Goal: Transaction & Acquisition: Purchase product/service

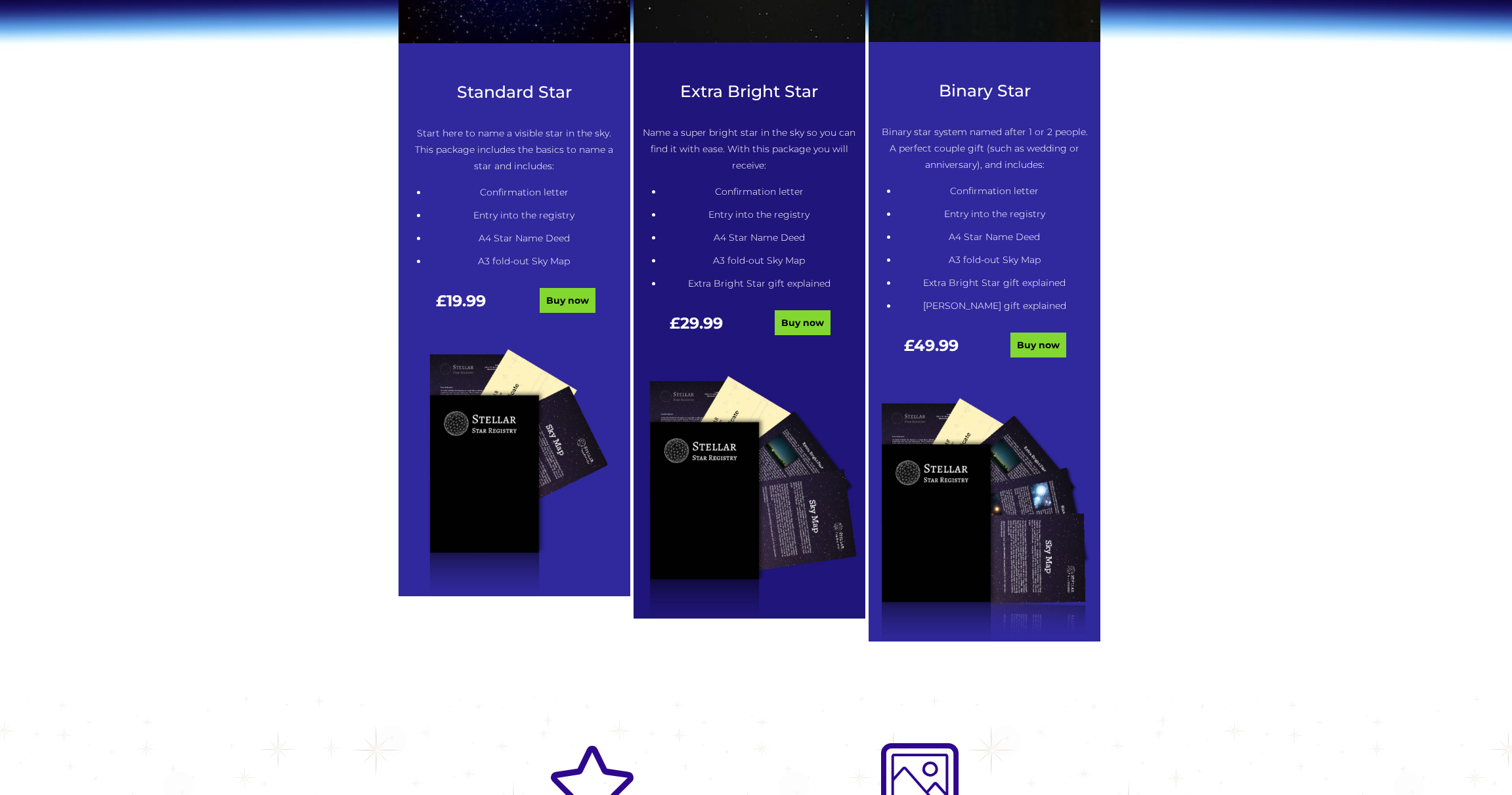
scroll to position [720, 0]
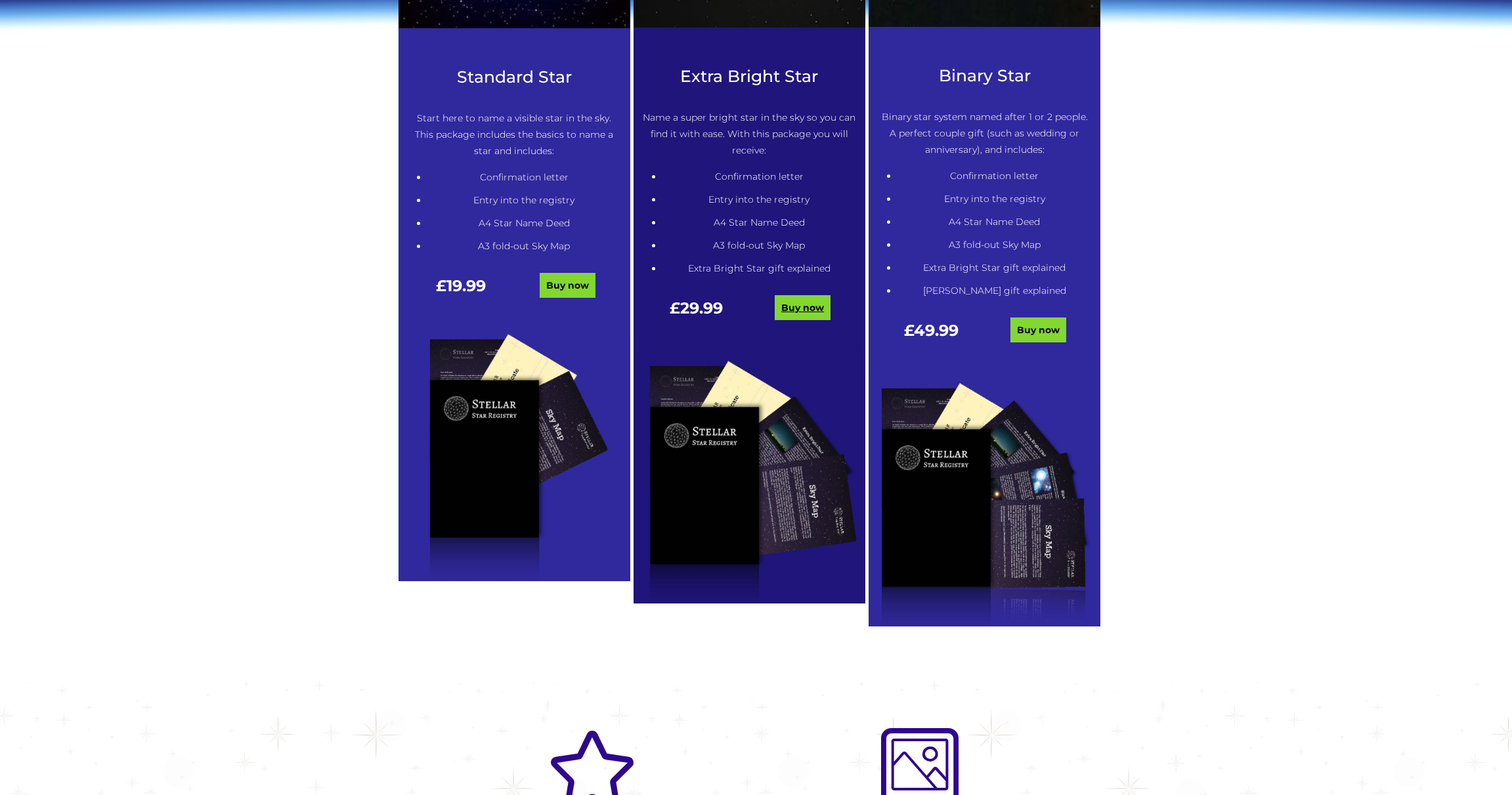
click at [792, 305] on link "Buy now" at bounding box center [802, 308] width 56 height 25
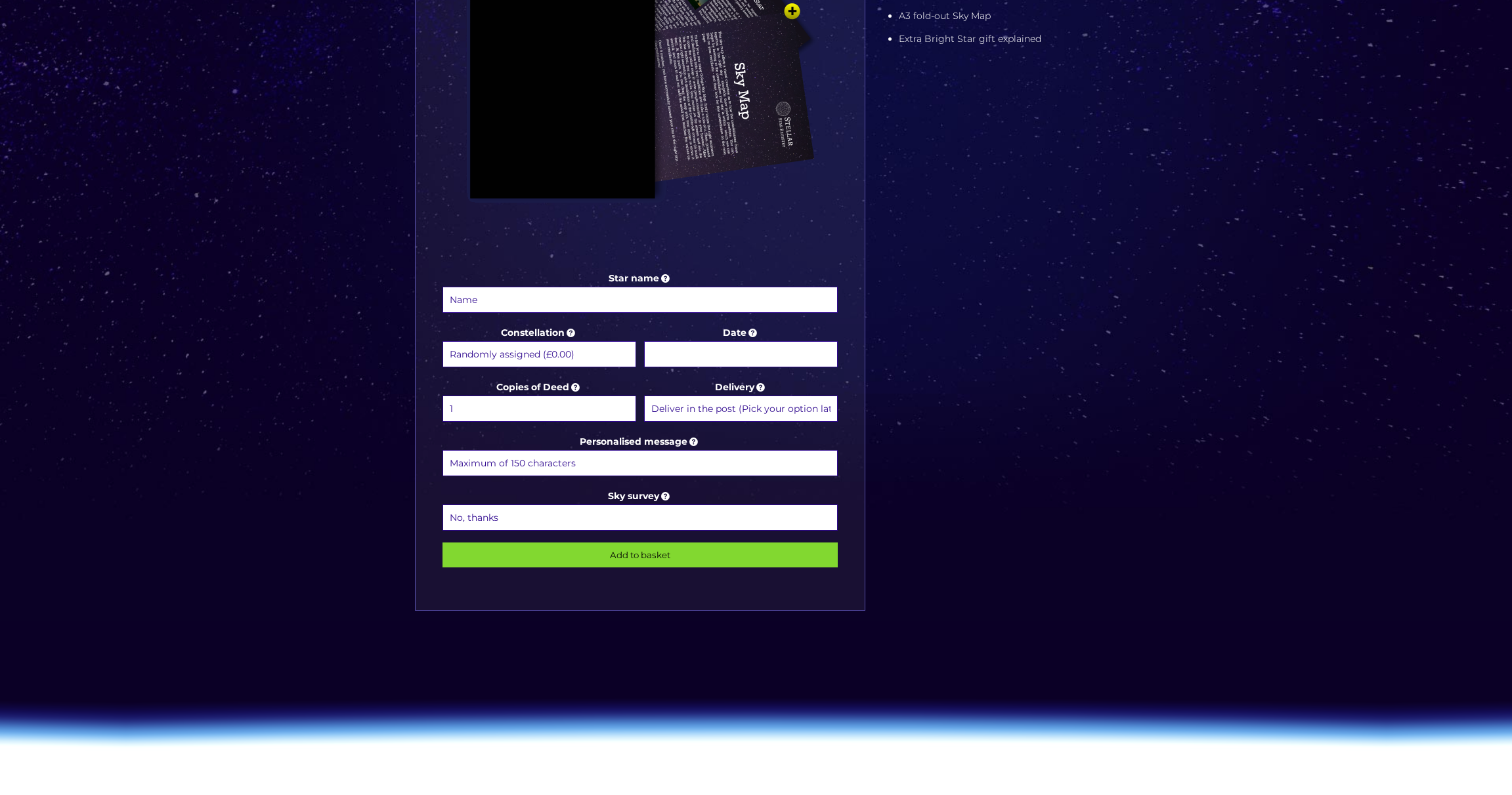
scroll to position [454, 0]
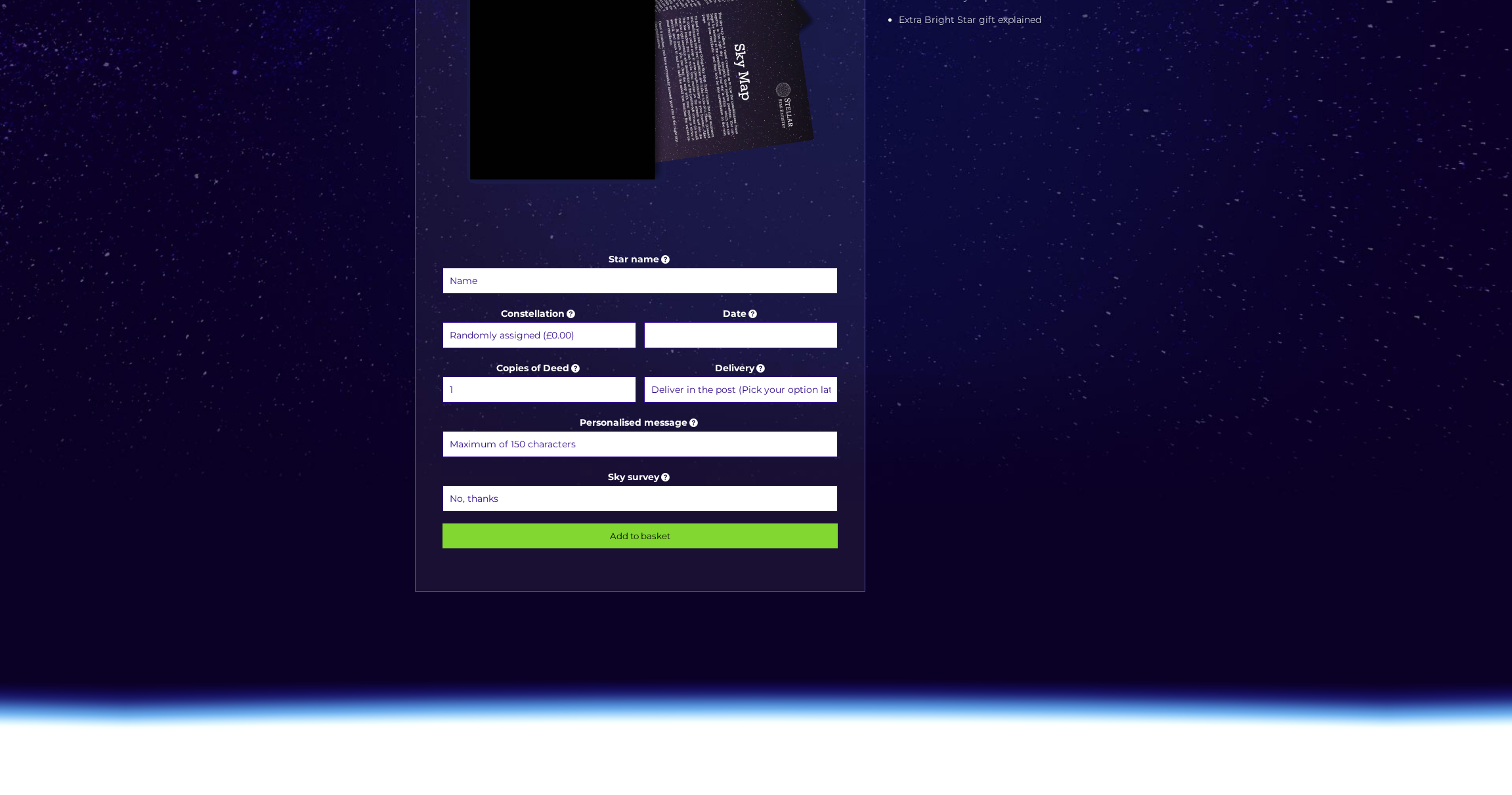
click at [554, 280] on input "Star name" at bounding box center [640, 280] width 396 height 26
paste input "whose light continues to guide, comfort, and inspire us every day."
type input "whose light continues to guide, comfort, and inspire us every day."
drag, startPoint x: 755, startPoint y: 280, endPoint x: 424, endPoint y: 280, distance: 331.0
click at [424, 280] on div "Star name whose light continues to guide, comfort, and inspire us every day. St…" at bounding box center [639, 185] width 450 height 813
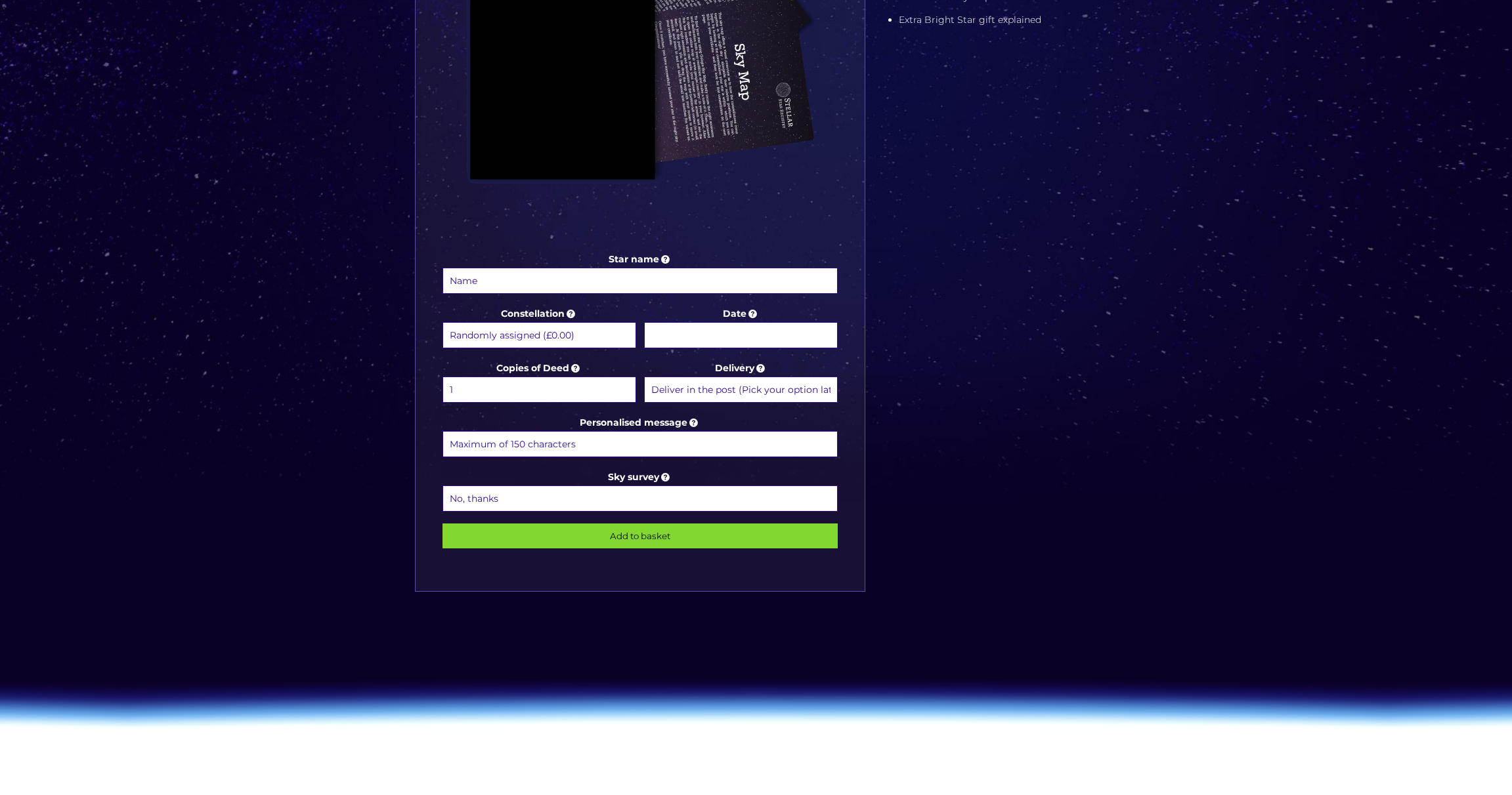
click at [468, 279] on input "Star name" at bounding box center [640, 280] width 396 height 26
paste input "Val & Brian: Eternal Family Star"
click at [502, 280] on input "Val & Brian: Eternal Family Star" at bounding box center [640, 280] width 396 height 26
type input "Val & Brian: Eternal Family Star"
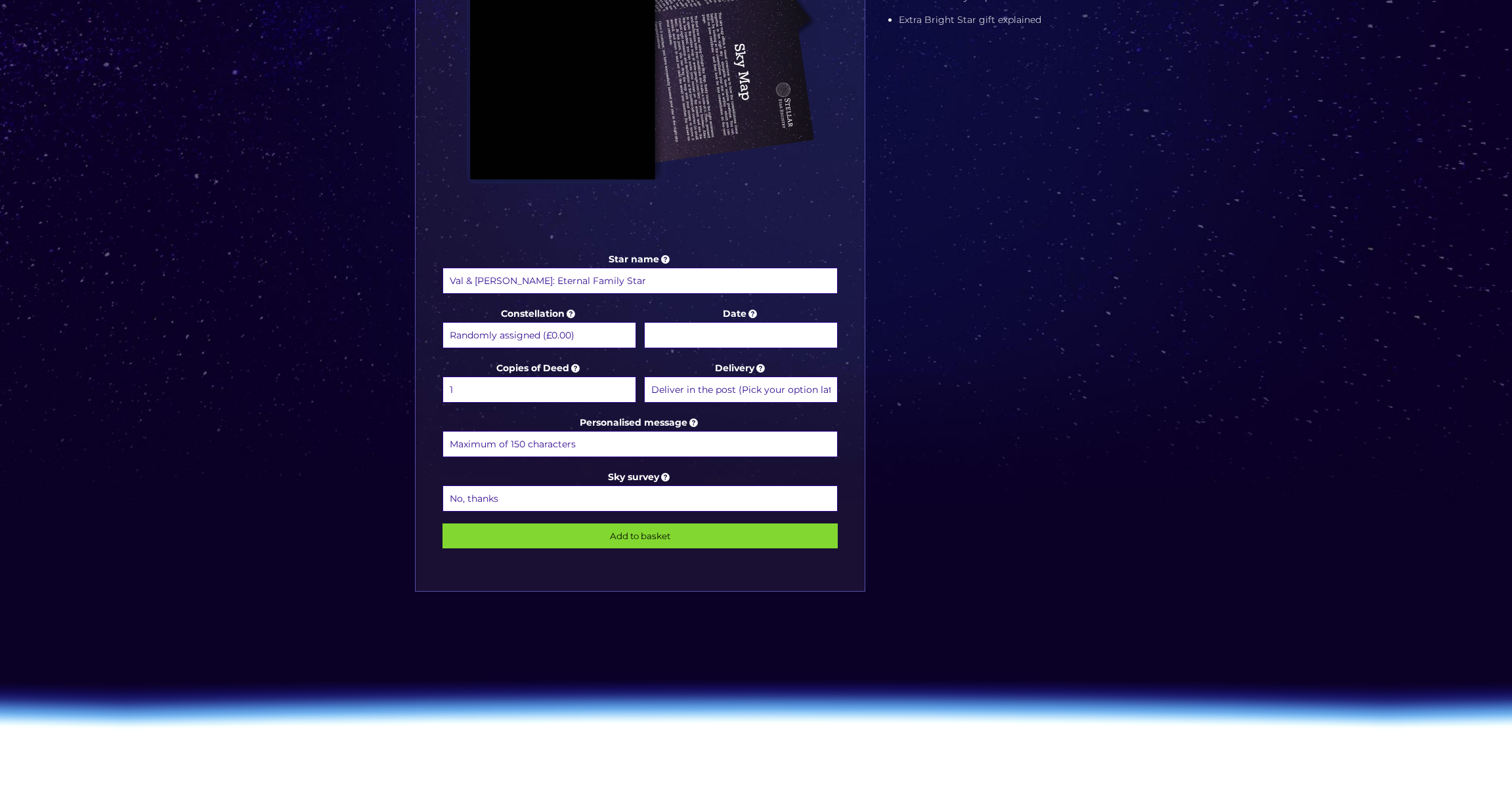
click at [559, 326] on select "Randomly assigned (£0.00) Aquarius - 20 Jan - 18 Feb (+£9.99) Aries - 21 Mar - …" at bounding box center [540, 335] width 194 height 26
click at [443, 322] on select "Randomly assigned (£0.00) Aquarius - 20 Jan - 18 Feb (+£9.99) Aries - 21 Mar - …" at bounding box center [540, 335] width 194 height 26
click at [658, 327] on input "Date" at bounding box center [741, 335] width 194 height 26
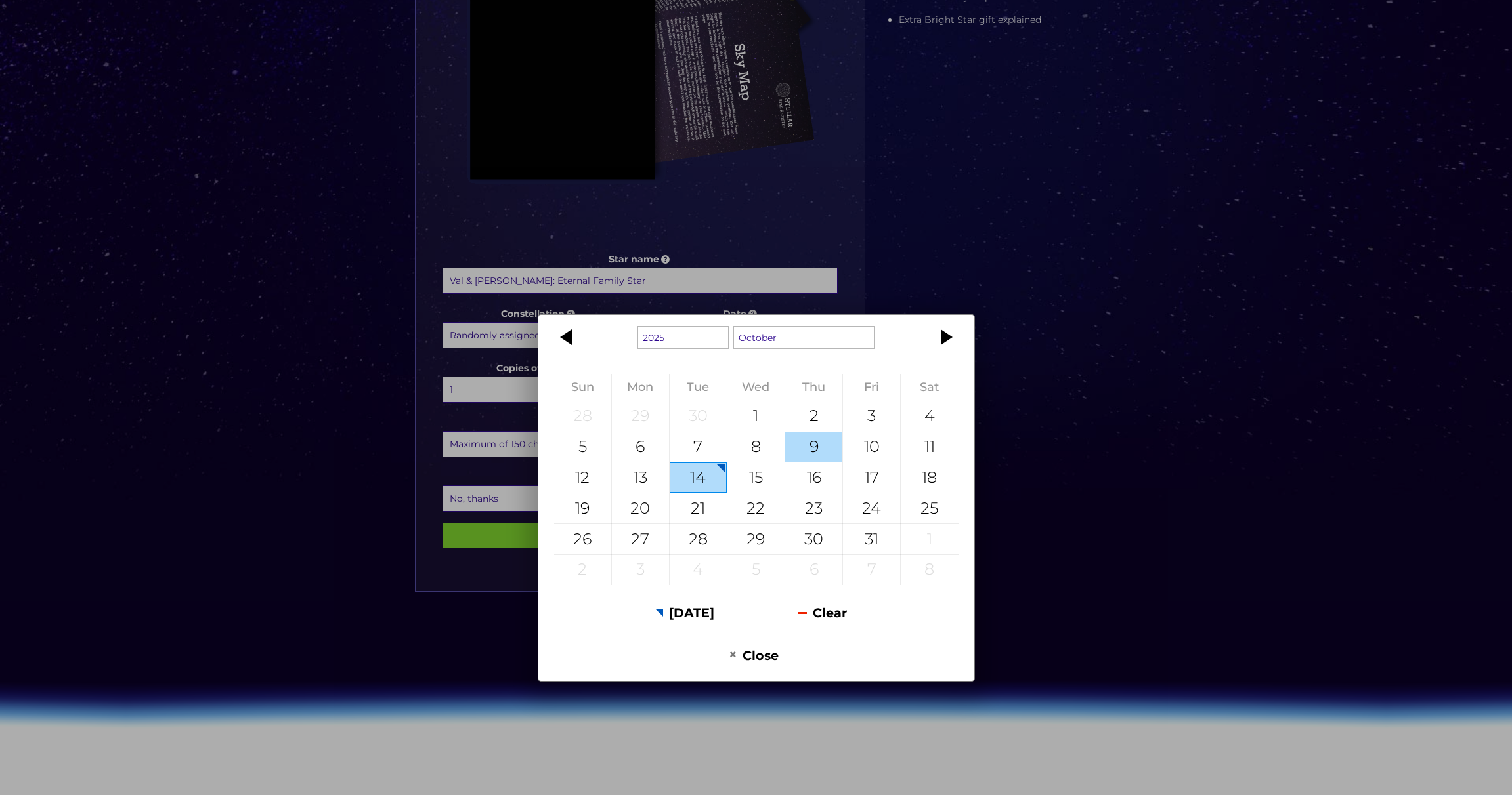
click at [814, 449] on div "9" at bounding box center [813, 447] width 57 height 30
type input "9 October 2025"
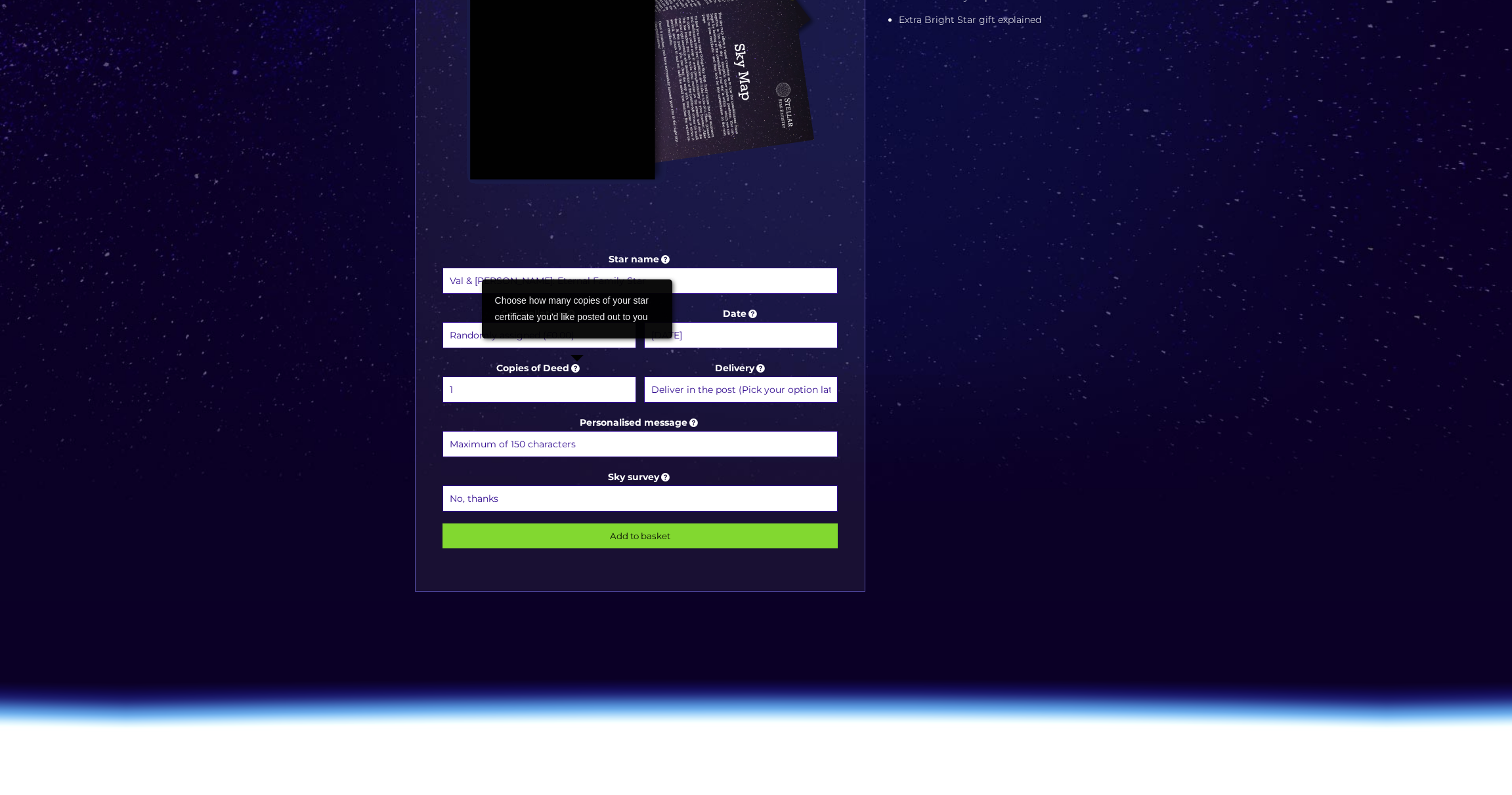
click at [577, 366] on icon at bounding box center [575, 368] width 13 height 12
click at [577, 376] on select "1 2 (+£4.99) 3 (+£9.49) 4 (+£13.99) 5 (+£18.49) 6 (+£22.99) 7 (+£27.49) 8 (+£31…" at bounding box center [540, 389] width 194 height 26
click at [492, 392] on select "1 2 (+£4.99) 3 (+£9.49) 4 (+£13.99) 5 (+£18.49) 6 (+£22.99) 7 (+£27.49) 8 (+£31…" at bounding box center [540, 389] width 194 height 26
select select "6 (+£22.99)"
click at [443, 376] on select "1 2 (+£4.99) 3 (+£9.49) 4 (+£13.99) 5 (+£18.49) 6 (+£22.99) 7 (+£27.49) 8 (+£31…" at bounding box center [540, 389] width 194 height 26
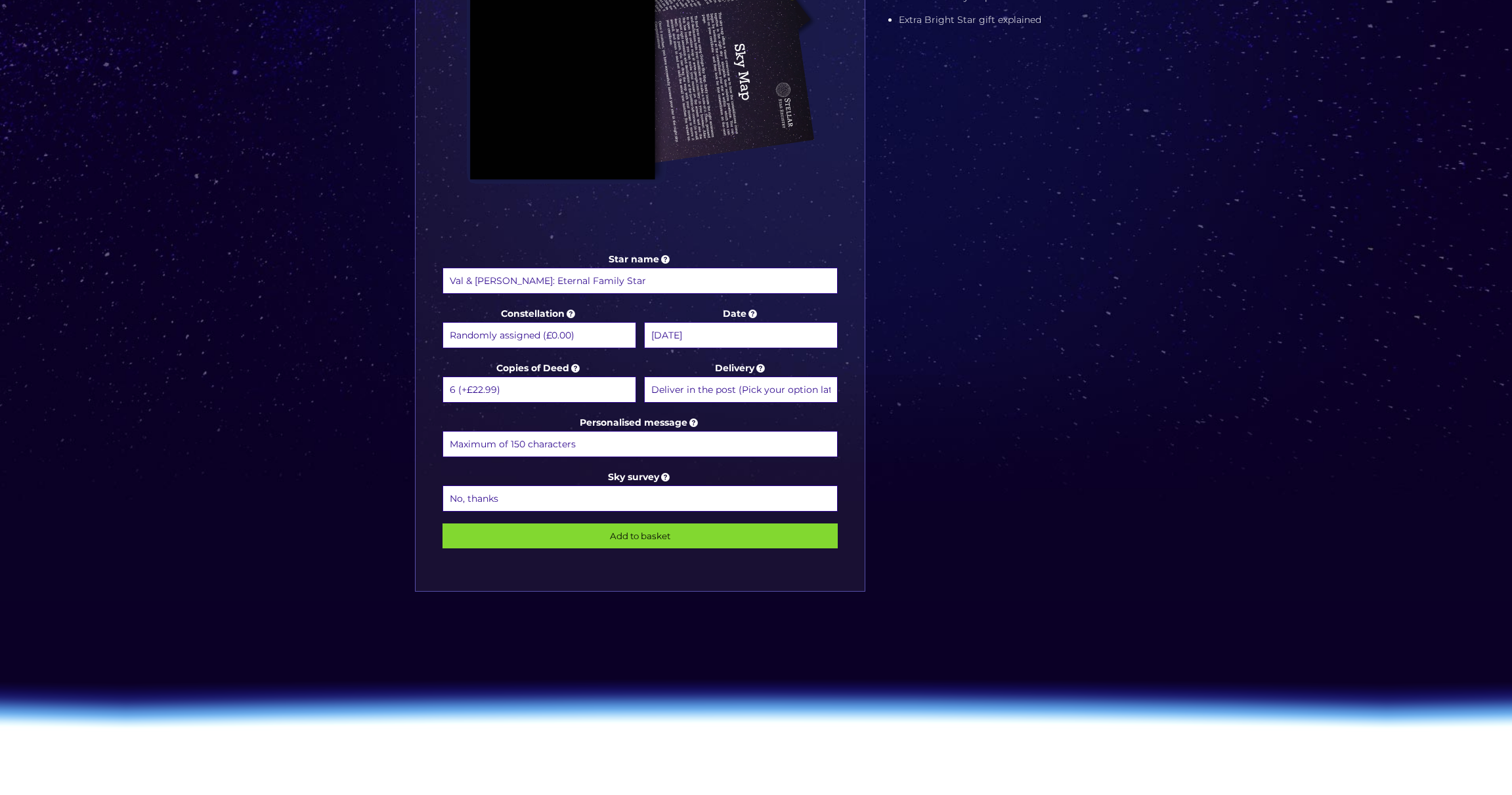
click at [726, 388] on select "Deliver in the post (Pick your option later) Deliver in the post and by Email (…" at bounding box center [741, 389] width 194 height 26
click at [644, 376] on select "Deliver in the post (Pick your option later) Deliver in the post and by Email (…" at bounding box center [741, 389] width 194 height 26
click at [726, 388] on select "Deliver in the post (Pick your option later) Deliver in the post and by Email (…" at bounding box center [741, 389] width 194 height 26
click at [644, 376] on select "Deliver in the post (Pick your option later) Deliver in the post and by Email (…" at bounding box center [741, 389] width 194 height 26
click at [611, 447] on input "Personalised message" at bounding box center [640, 444] width 396 height 26
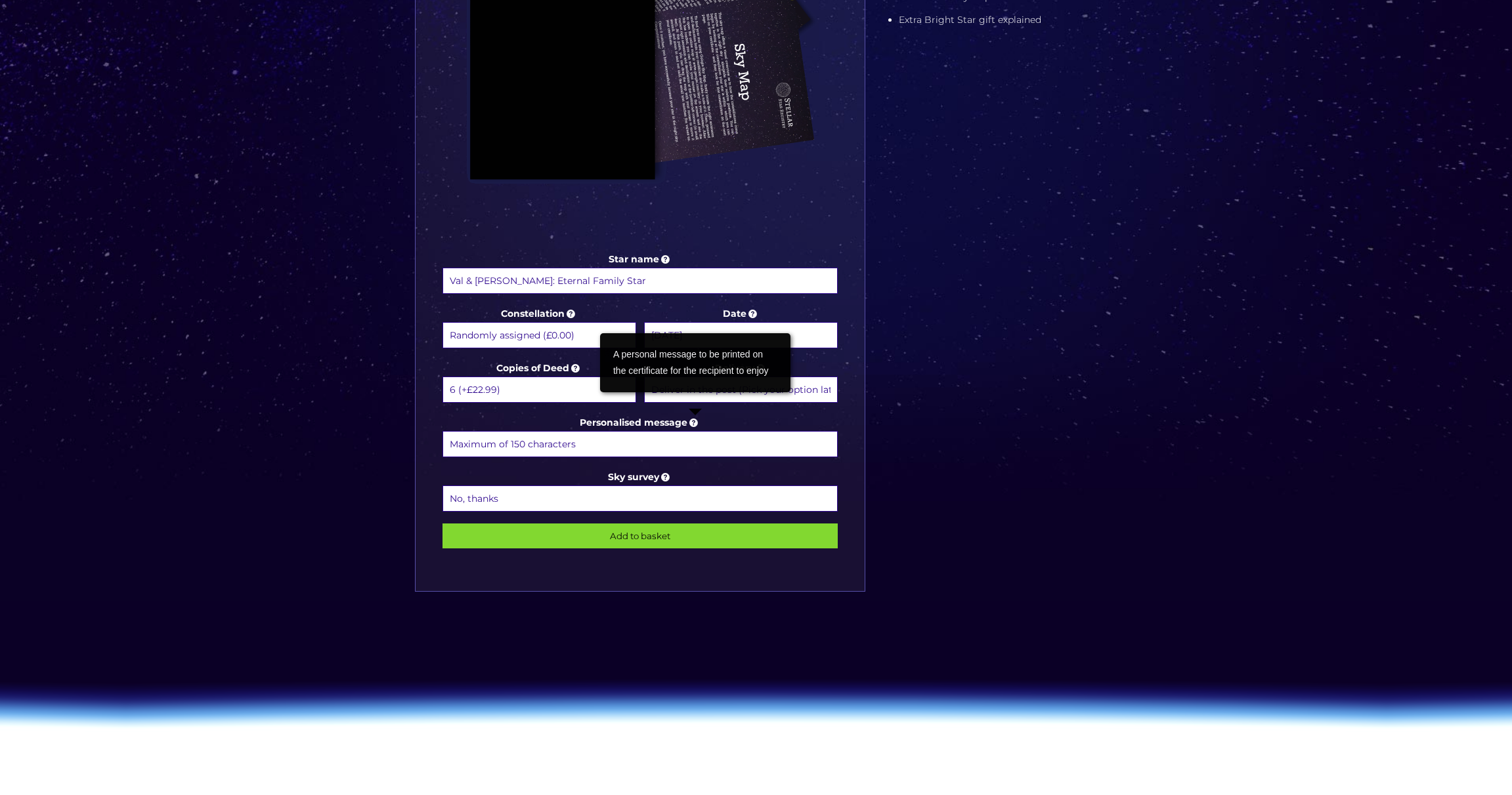
click at [698, 423] on icon at bounding box center [693, 422] width 13 height 12
click at [698, 431] on input "Personalised message" at bounding box center [640, 444] width 396 height 26
click at [669, 475] on icon at bounding box center [665, 477] width 13 height 12
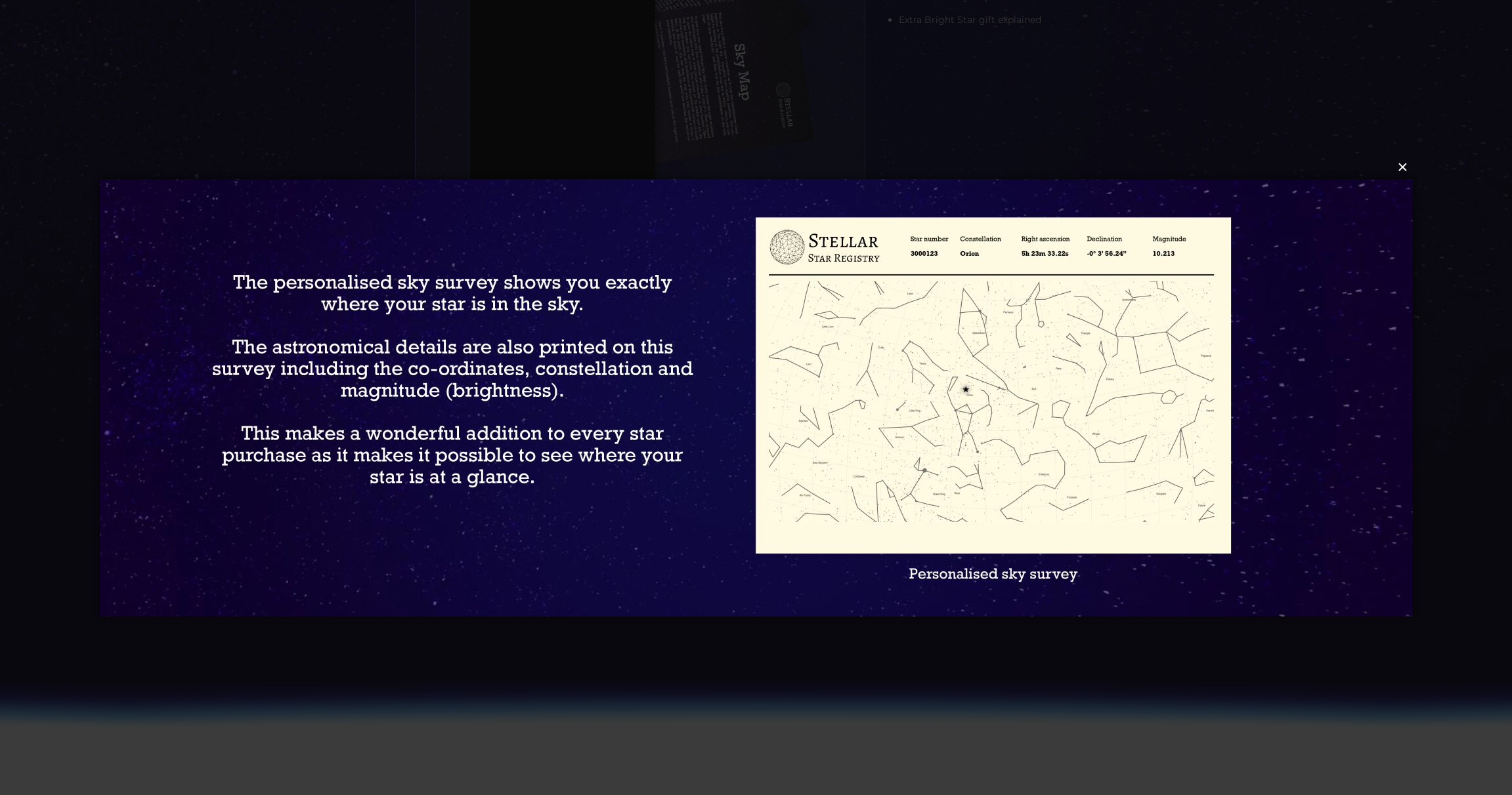
click at [1400, 170] on button "×" at bounding box center [755, 167] width 1313 height 29
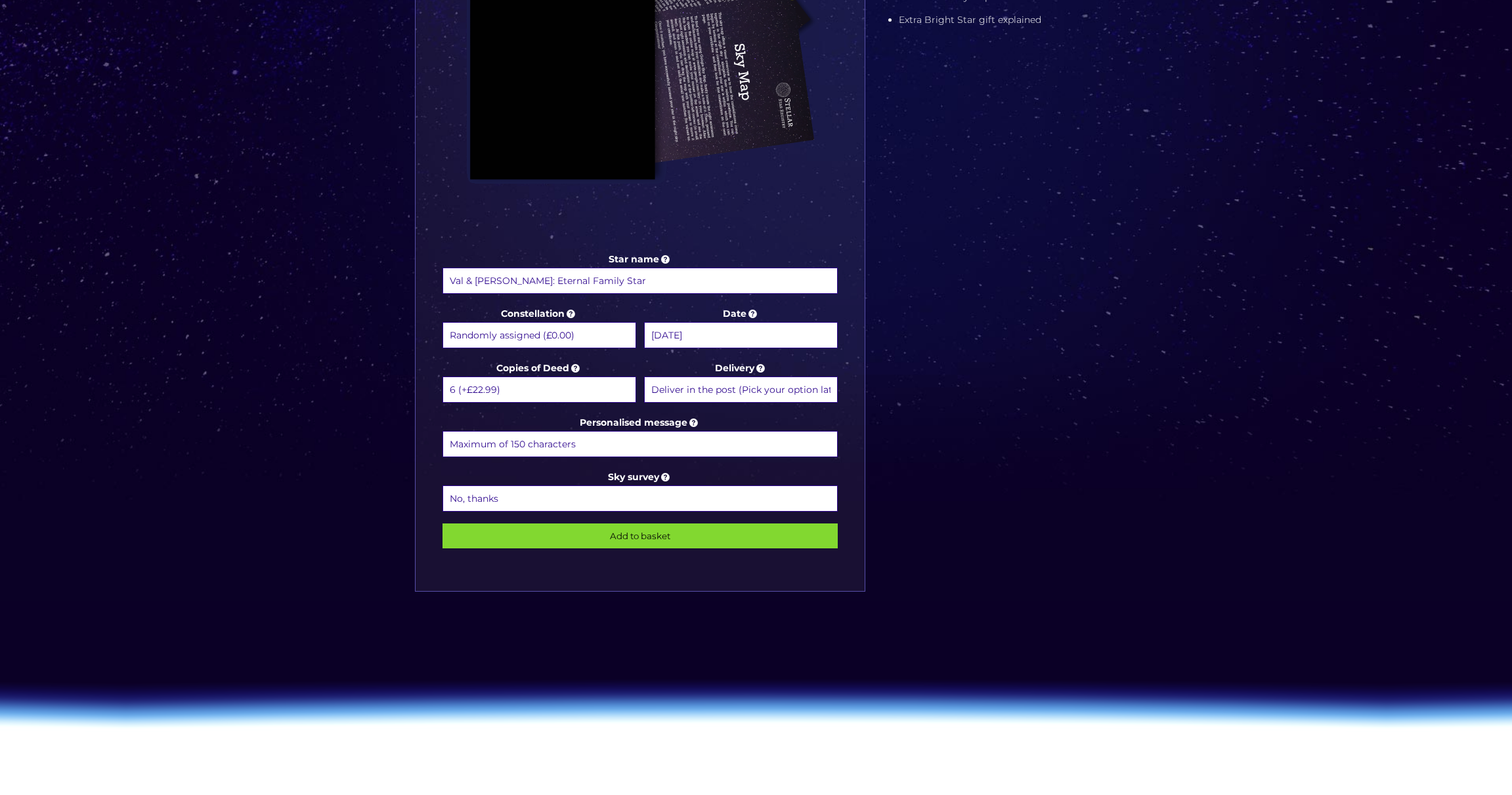
click at [543, 504] on select "No, thanks 1 (+£6.99) 2 (+£11.99) 3 (+£16.99) 4 (+£21.99) 5 (+£26.99) 6 (+£31.9…" at bounding box center [640, 498] width 396 height 26
select select "1 (+£6.99)"
click at [443, 485] on select "No, thanks 1 (+£6.99) 2 (+£11.99) 3 (+£16.99) 4 (+£21.99) 5 (+£26.99) 6 (+£31.9…" at bounding box center [640, 498] width 396 height 26
click at [576, 390] on select "1 2 (+£4.99) 3 (+£9.49) 4 (+£13.99) 5 (+£18.49) 6 (+£22.99) 7 (+£27.49) 8 (+£31…" at bounding box center [540, 389] width 194 height 26
select select "1"
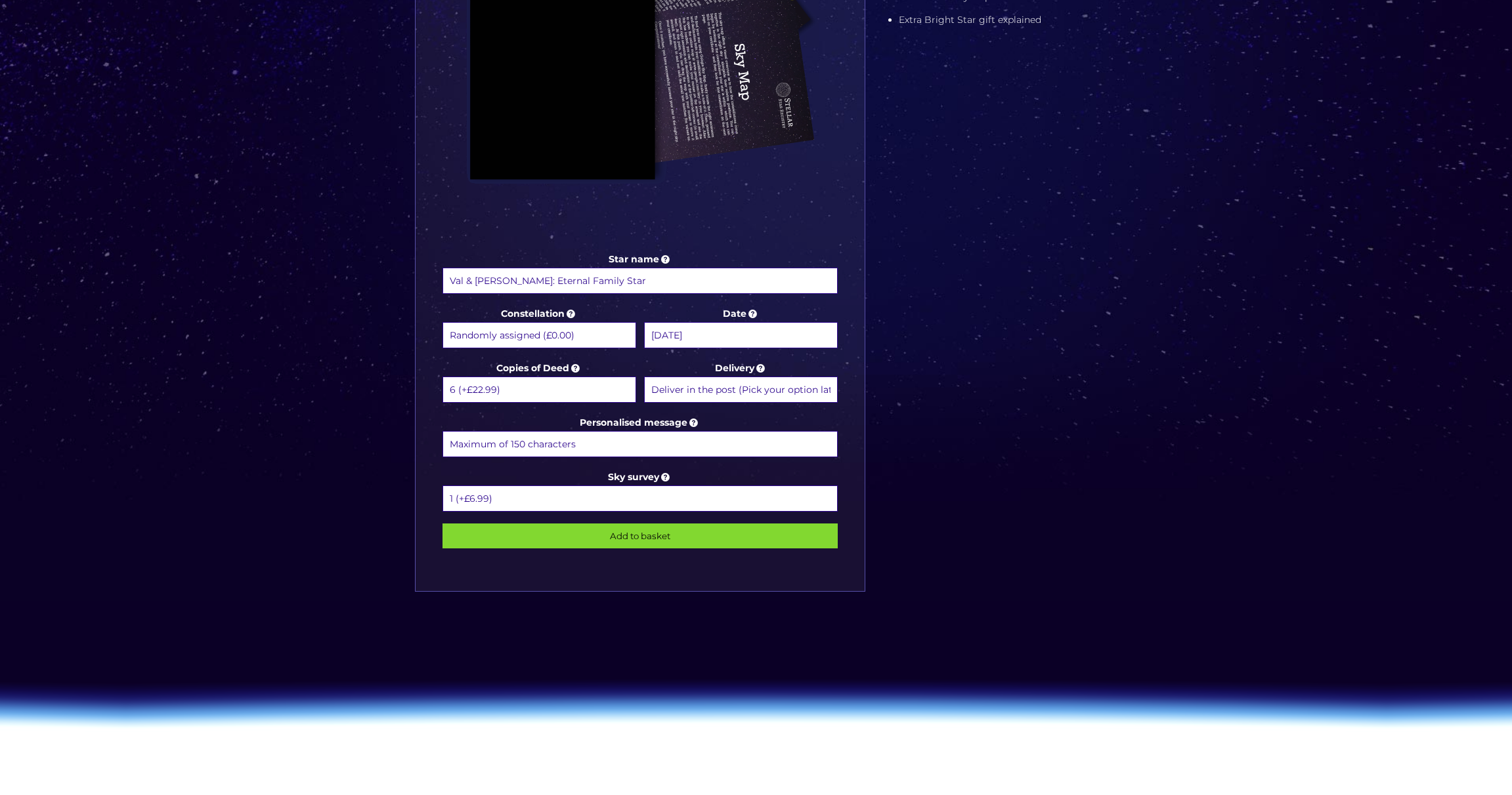
click at [443, 376] on select "1 2 (+£4.99) 3 (+£9.49) 4 (+£13.99) 5 (+£18.49) 6 (+£22.99) 7 (+£27.49) 8 (+£31…" at bounding box center [540, 389] width 194 height 26
click at [504, 449] on input "Personalised message" at bounding box center [640, 444] width 396 height 26
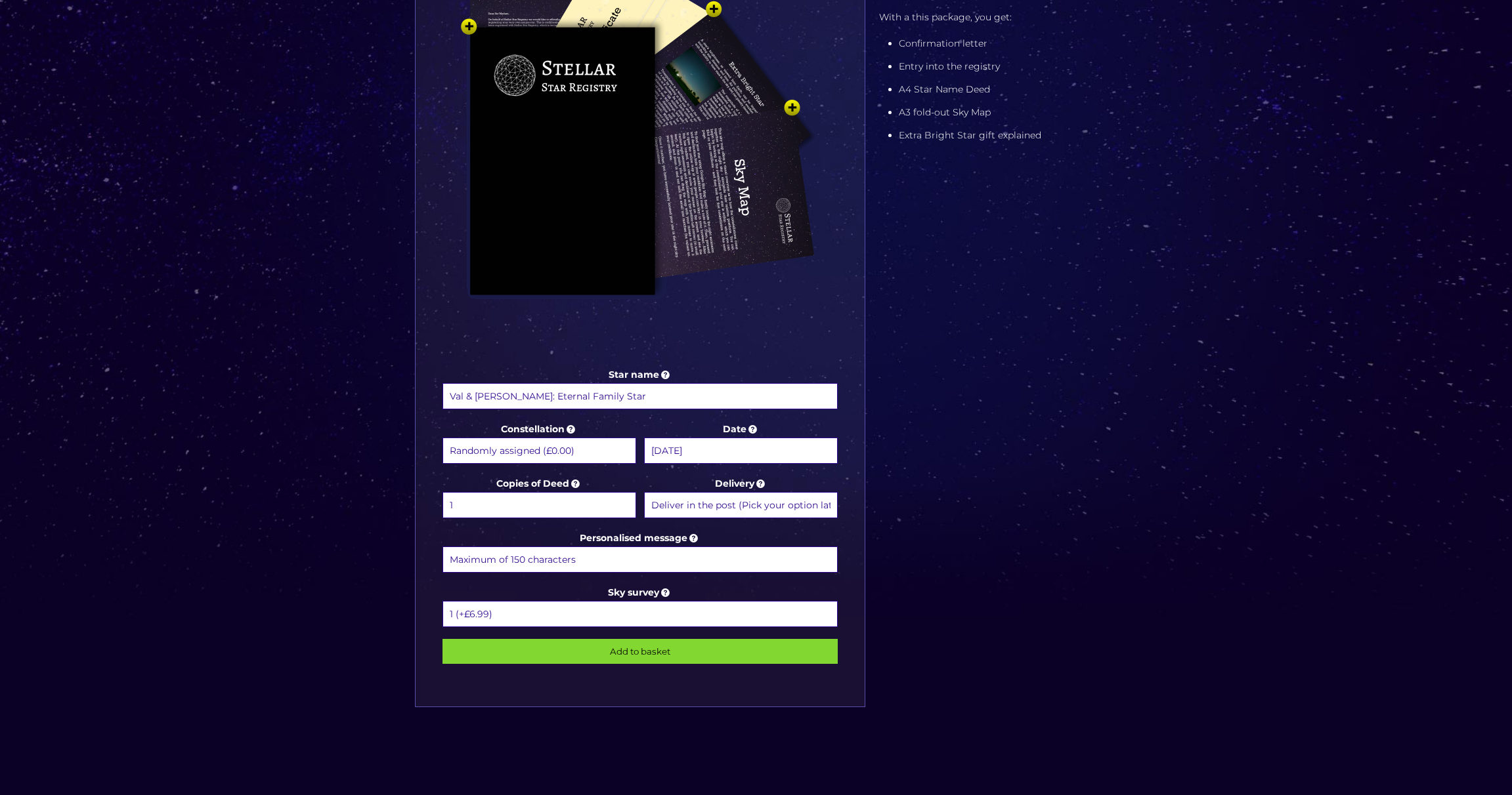
scroll to position [340, 0]
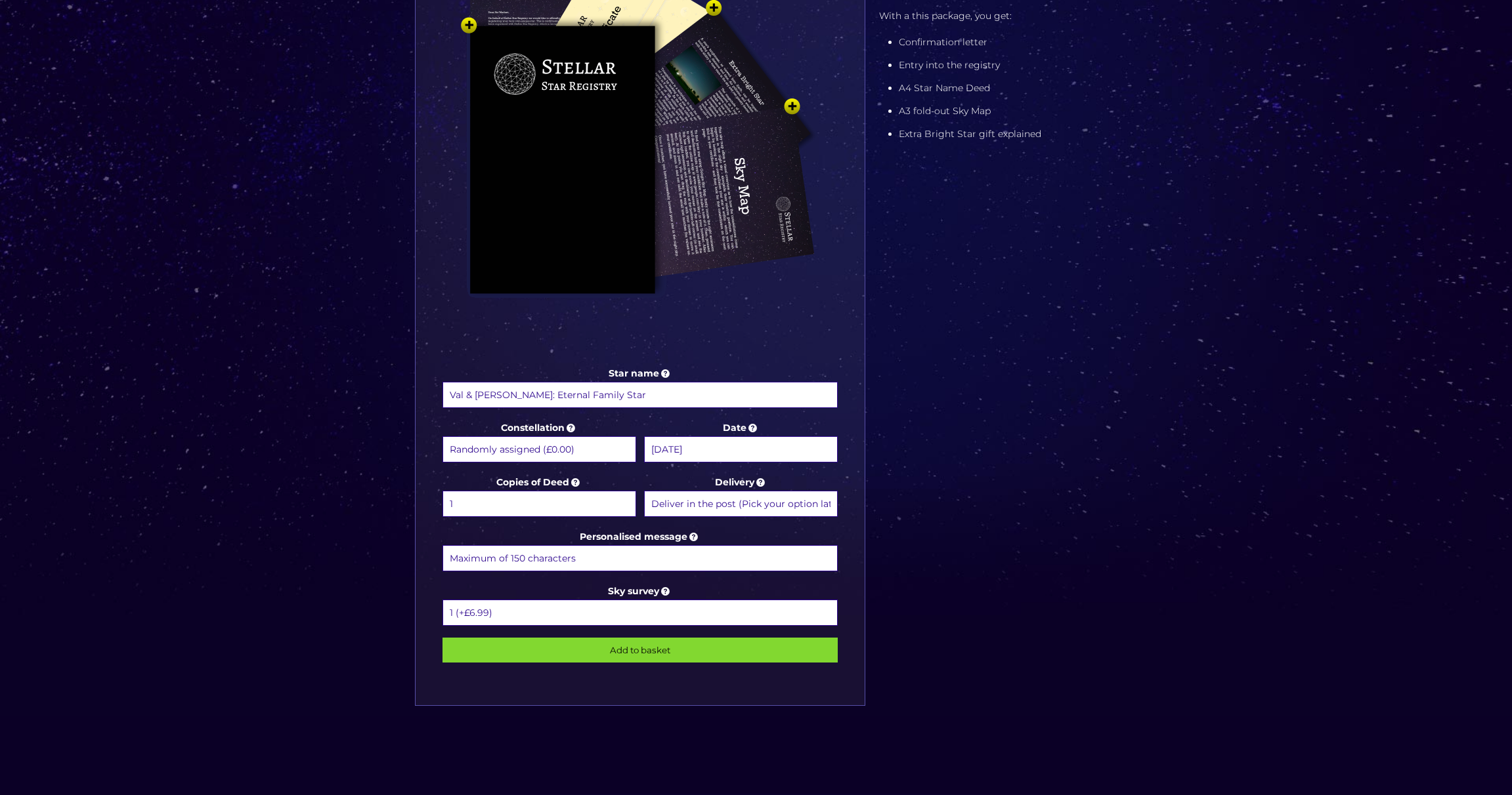
click at [455, 550] on input "Personalised message" at bounding box center [640, 558] width 396 height 26
paste input "In loving memory of our Wonderful Parents and Grandparents, whose light continu…"
type input "In loving memory of our Wonderful Parents and Grandparents, whose light continu…"
click at [620, 651] on input "Add to basket" at bounding box center [640, 650] width 396 height 25
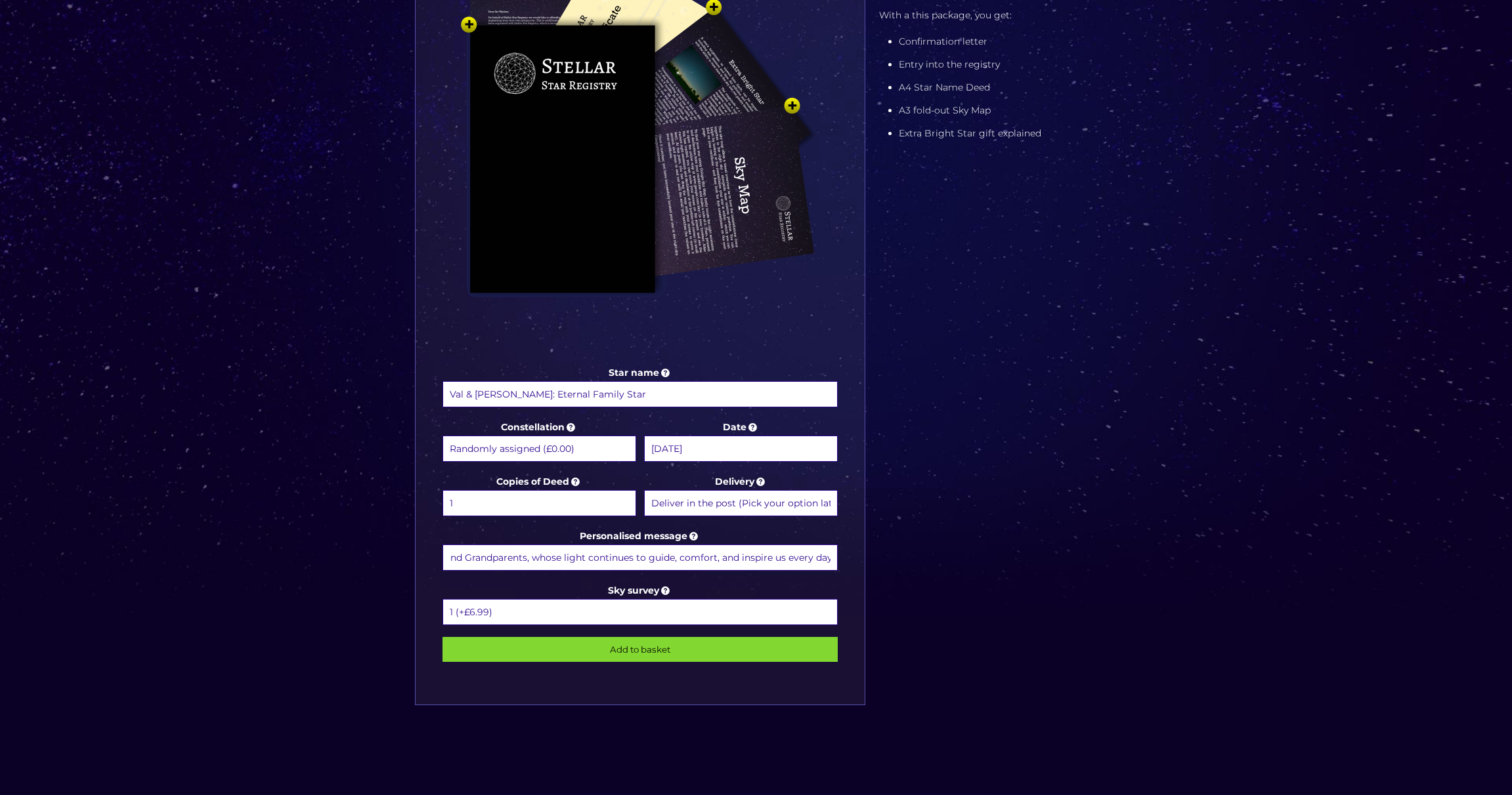
scroll to position [0, 0]
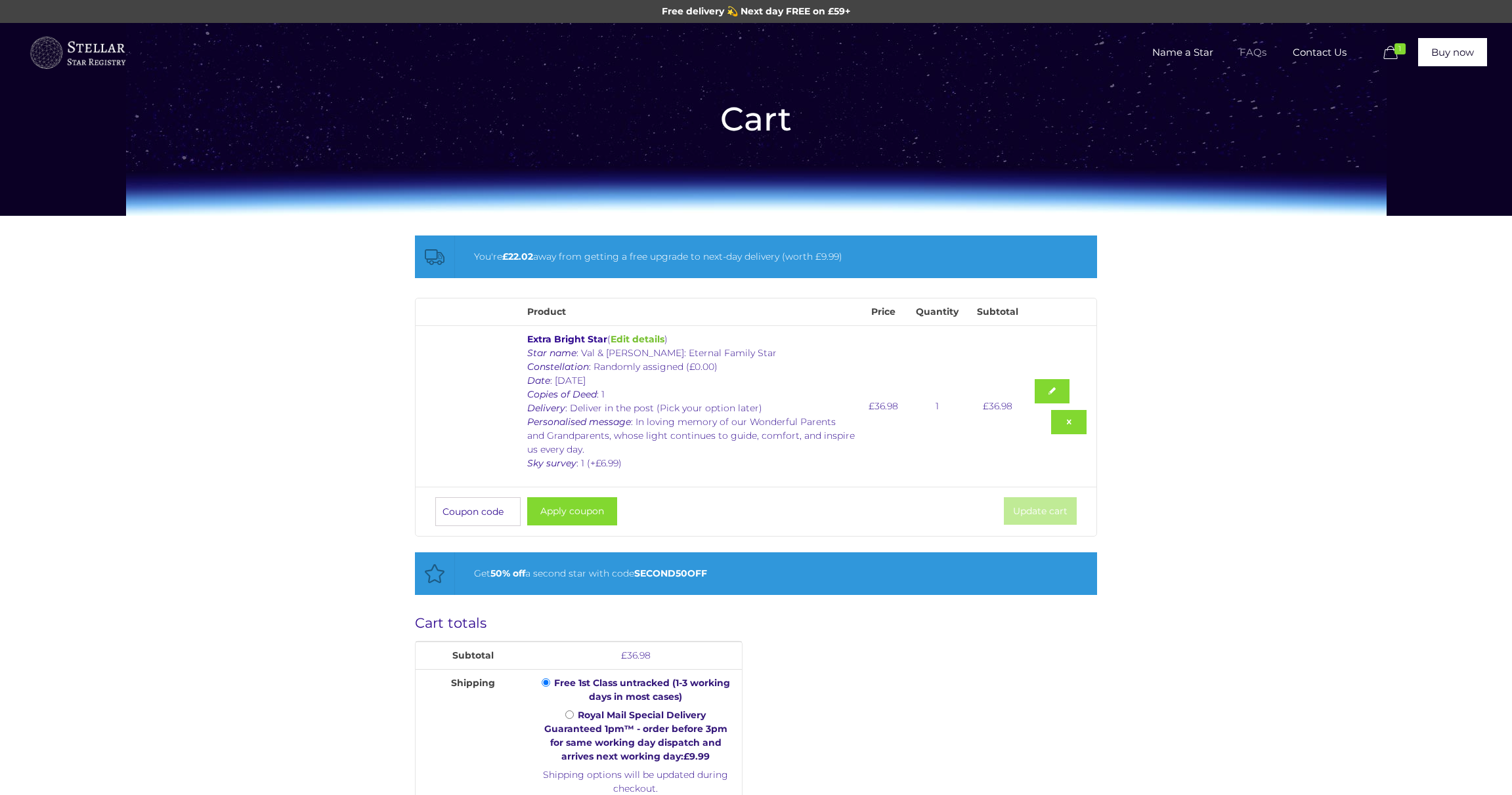
click at [1251, 51] on span "FAQs" at bounding box center [1253, 53] width 53 height 39
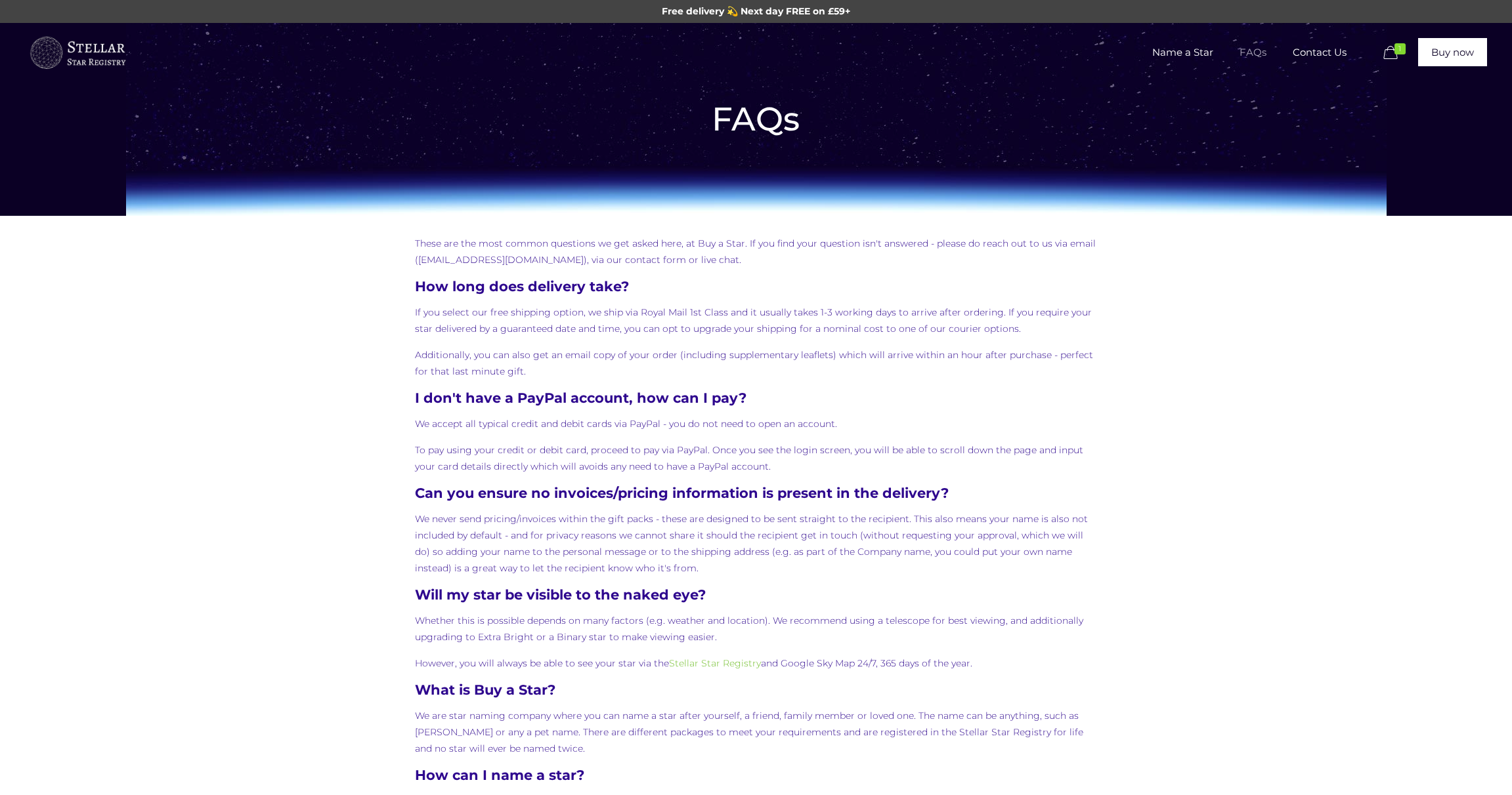
click at [1394, 51] on span "1" at bounding box center [1400, 49] width 11 height 11
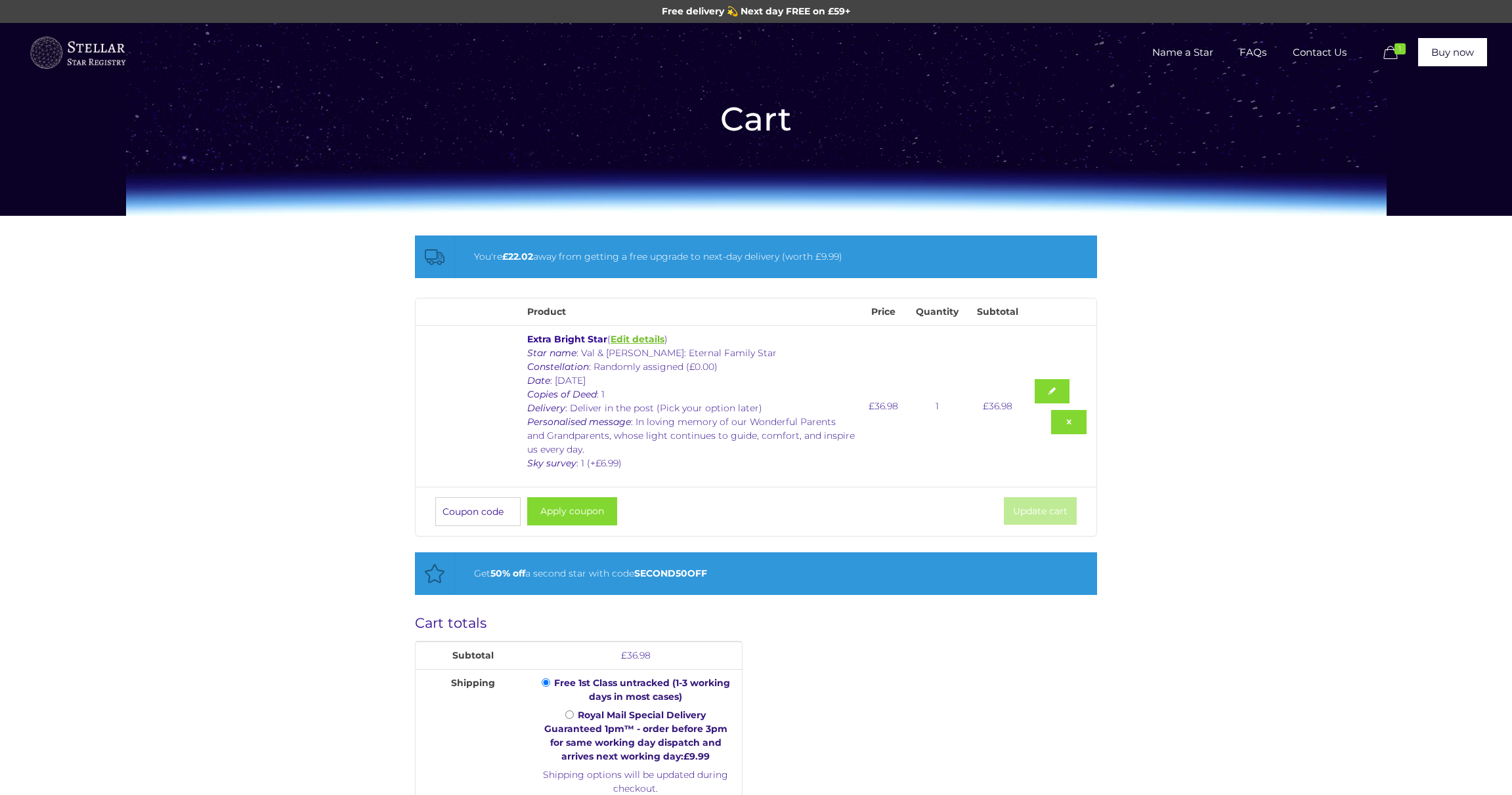
click at [652, 338] on link "Edit details" at bounding box center [637, 339] width 54 height 12
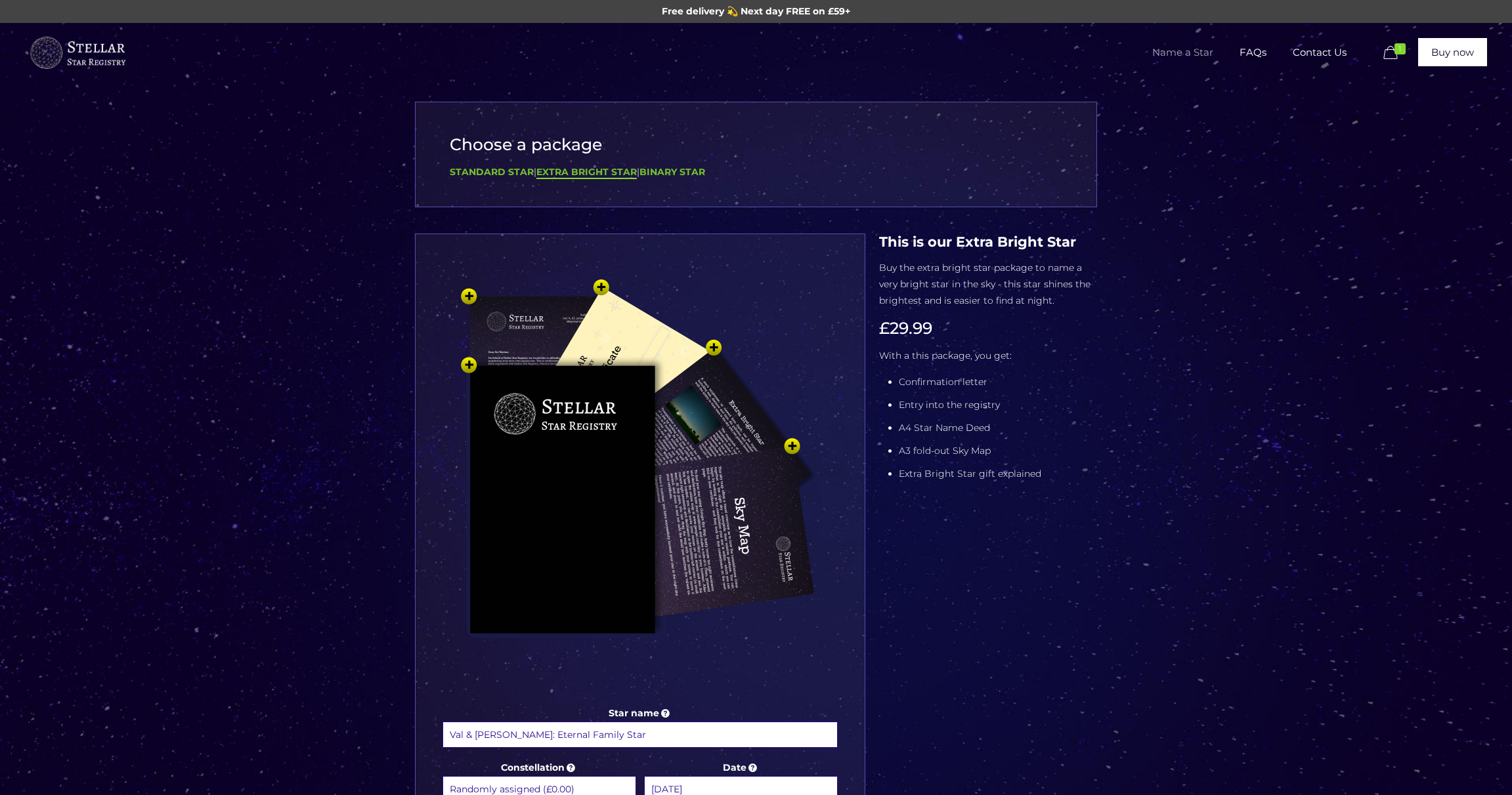
select select "1 (+£6.99)"
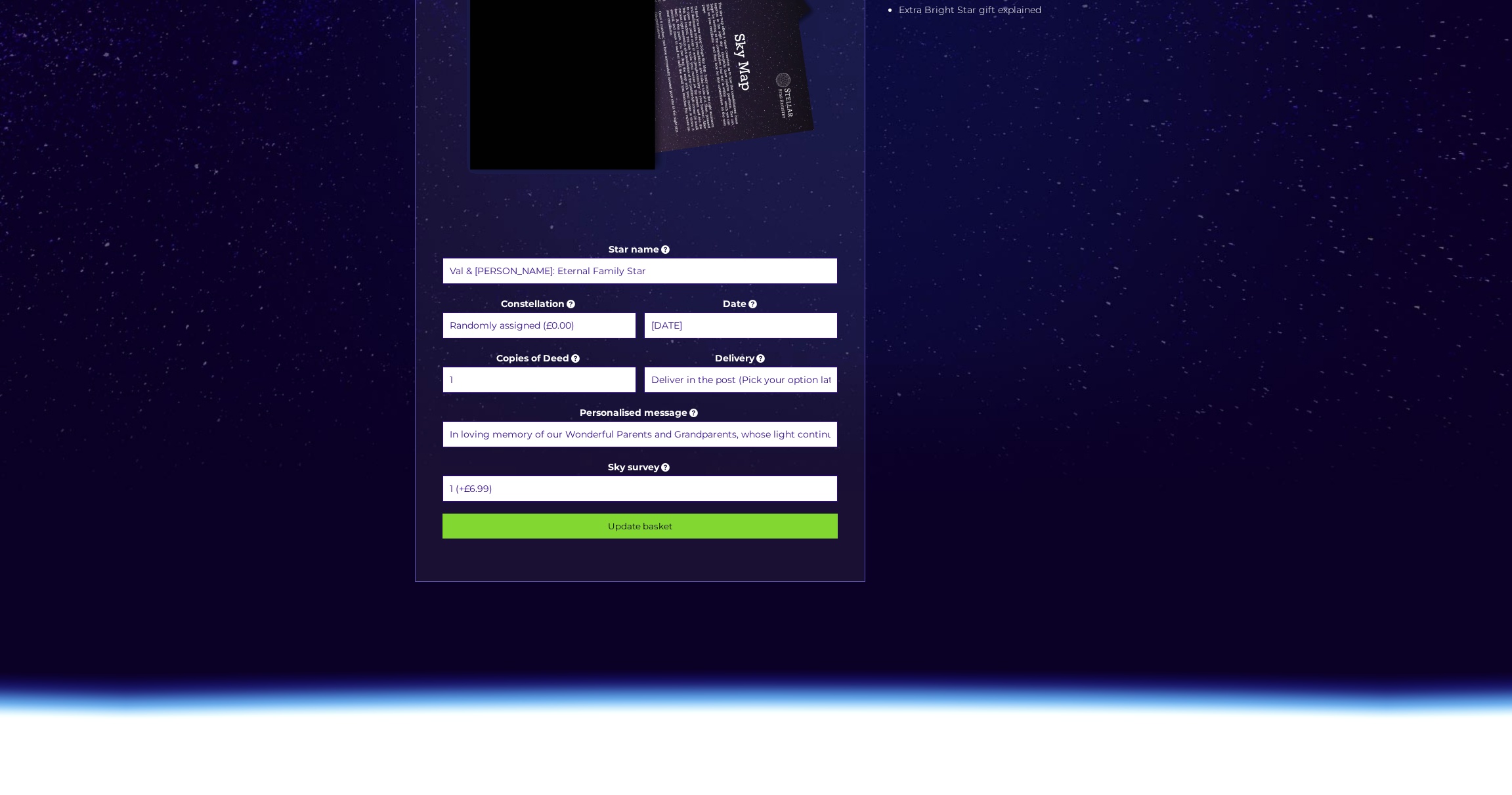
scroll to position [0, 209]
drag, startPoint x: 445, startPoint y: 431, endPoint x: 916, endPoint y: 435, distance: 471.0
click at [916, 435] on div "Star name Val & Brian: Eternal Family Star Star name two (Optional) Constellati…" at bounding box center [756, 189] width 696 height 839
paste input "This star is a symbol of their eternal love — forever bright, forever close, a …"
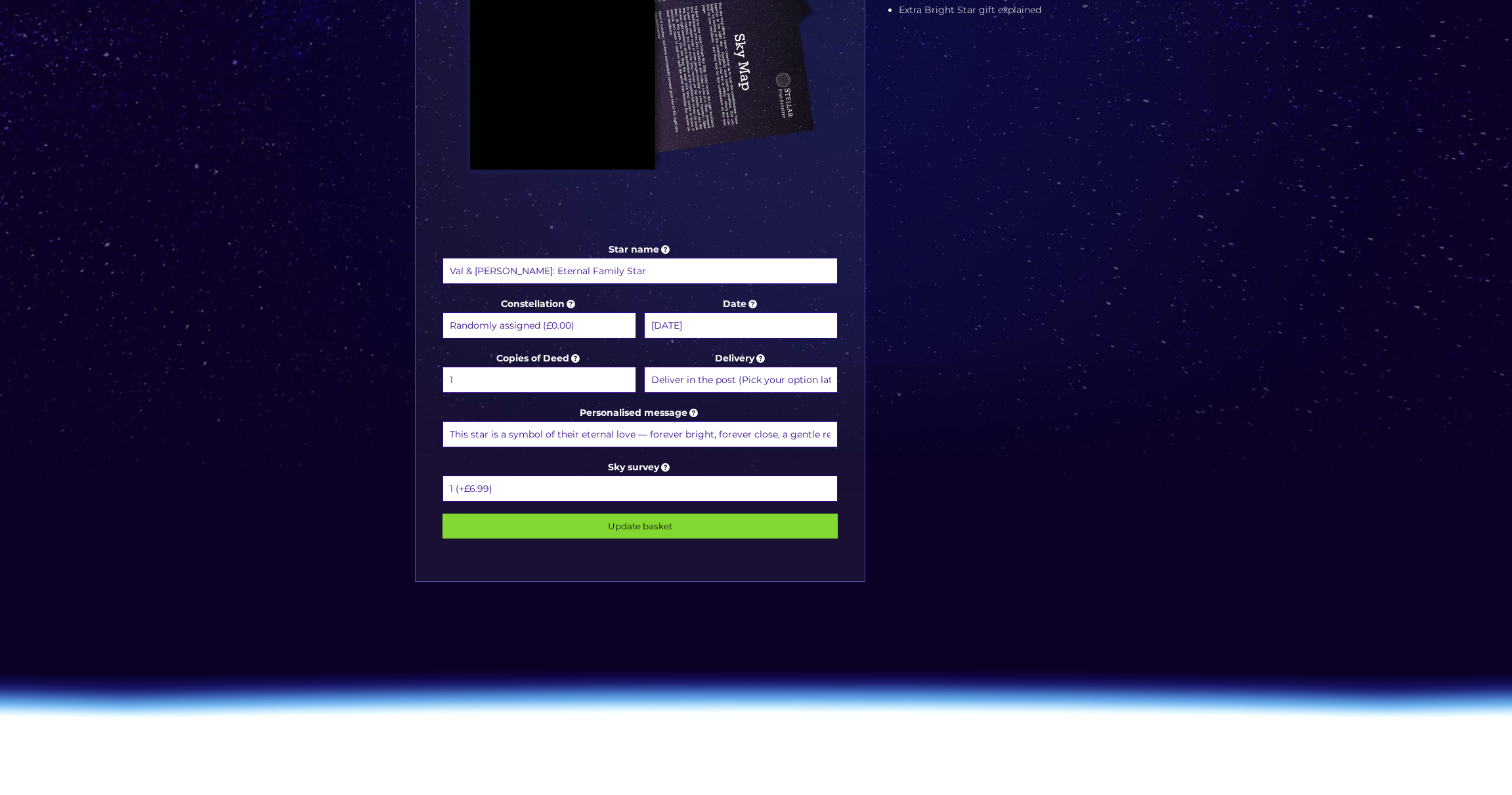
click at [646, 433] on input "This star is a symbol of their eternal love — forever bright, forever close, a …" at bounding box center [640, 434] width 396 height 26
click at [686, 435] on input "This star is a symbol of their eternal love, forever bright, forever close, a g…" at bounding box center [640, 434] width 396 height 26
click at [831, 434] on input "This star is a symbol of their eternal love, forever bright, forever close, a r…" at bounding box center [640, 434] width 396 height 26
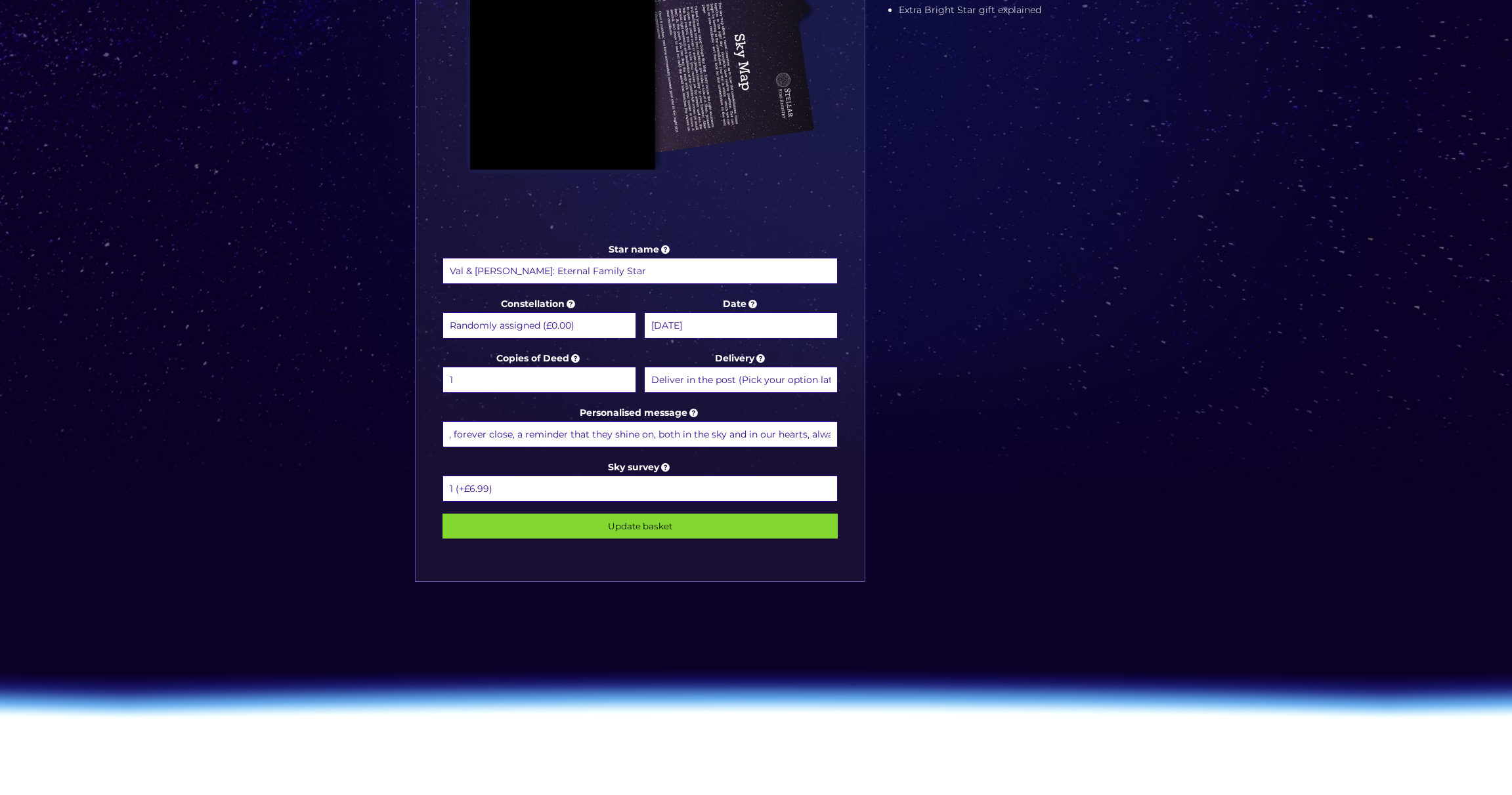
scroll to position [0, 260]
type input "This star is a symbol of their eternal love, forever bright, forever close, a r…"
drag, startPoint x: 832, startPoint y: 435, endPoint x: 397, endPoint y: 433, distance: 435.0
click at [397, 433] on div "Choose a package Standard Star | Extra Bright Star | Binary Star Star name Val …" at bounding box center [756, 140] width 1512 height 1164
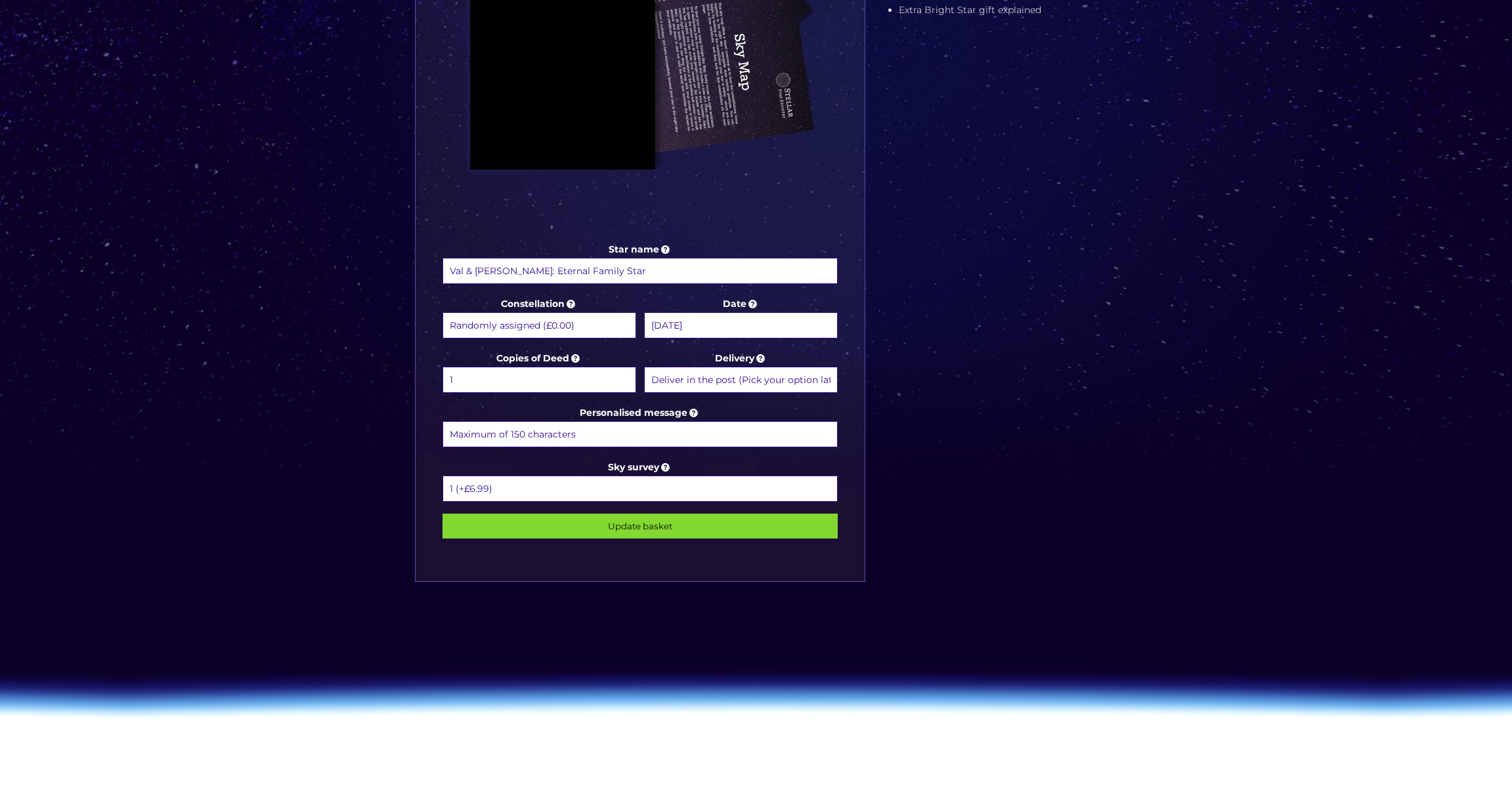
paste input "This star symbolizes their eternal love—forever bright, forever near—a reminder…"
click at [518, 433] on input "This star symbolizes their eternal love—forever bright, forever near—a reminder…" at bounding box center [640, 434] width 396 height 26
click at [630, 431] on input "This star symbolizes their eternal love—forever bright, forever near-a reminder…" at bounding box center [640, 434] width 396 height 26
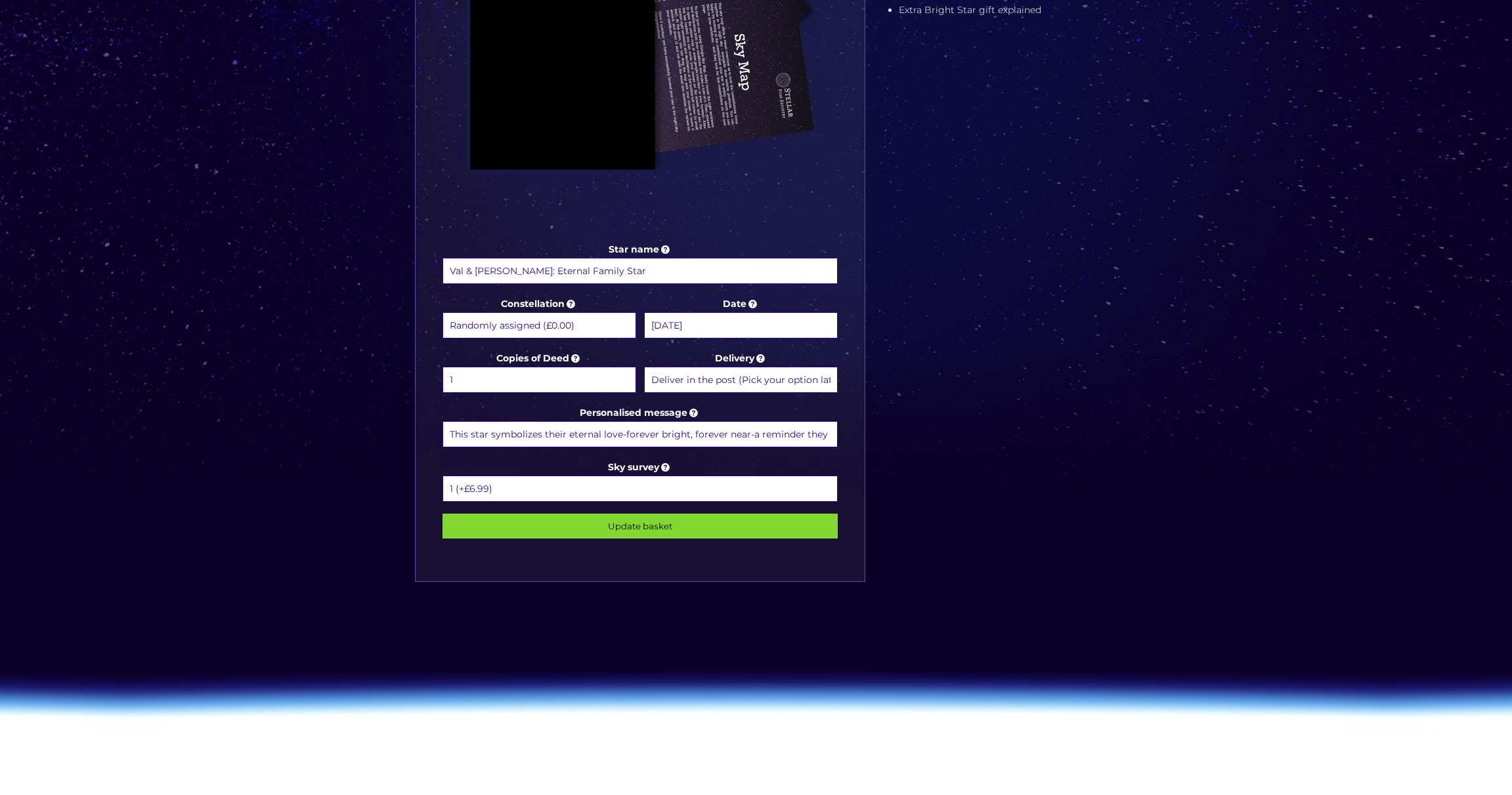
click at [529, 433] on input "This star symbolizes their eternal love-forever bright, forever near-a reminder…" at bounding box center [640, 434] width 396 height 26
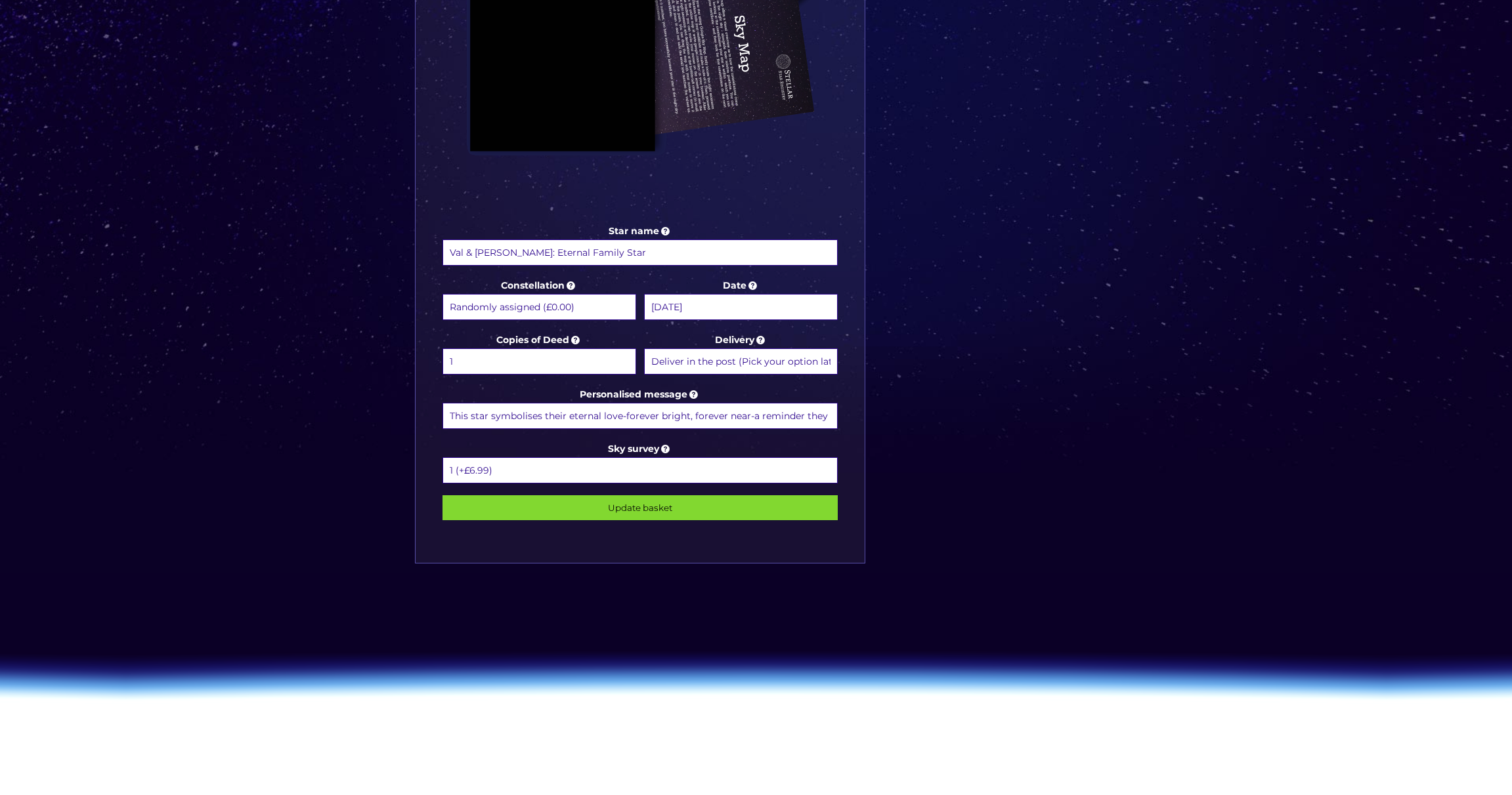
scroll to position [488, 0]
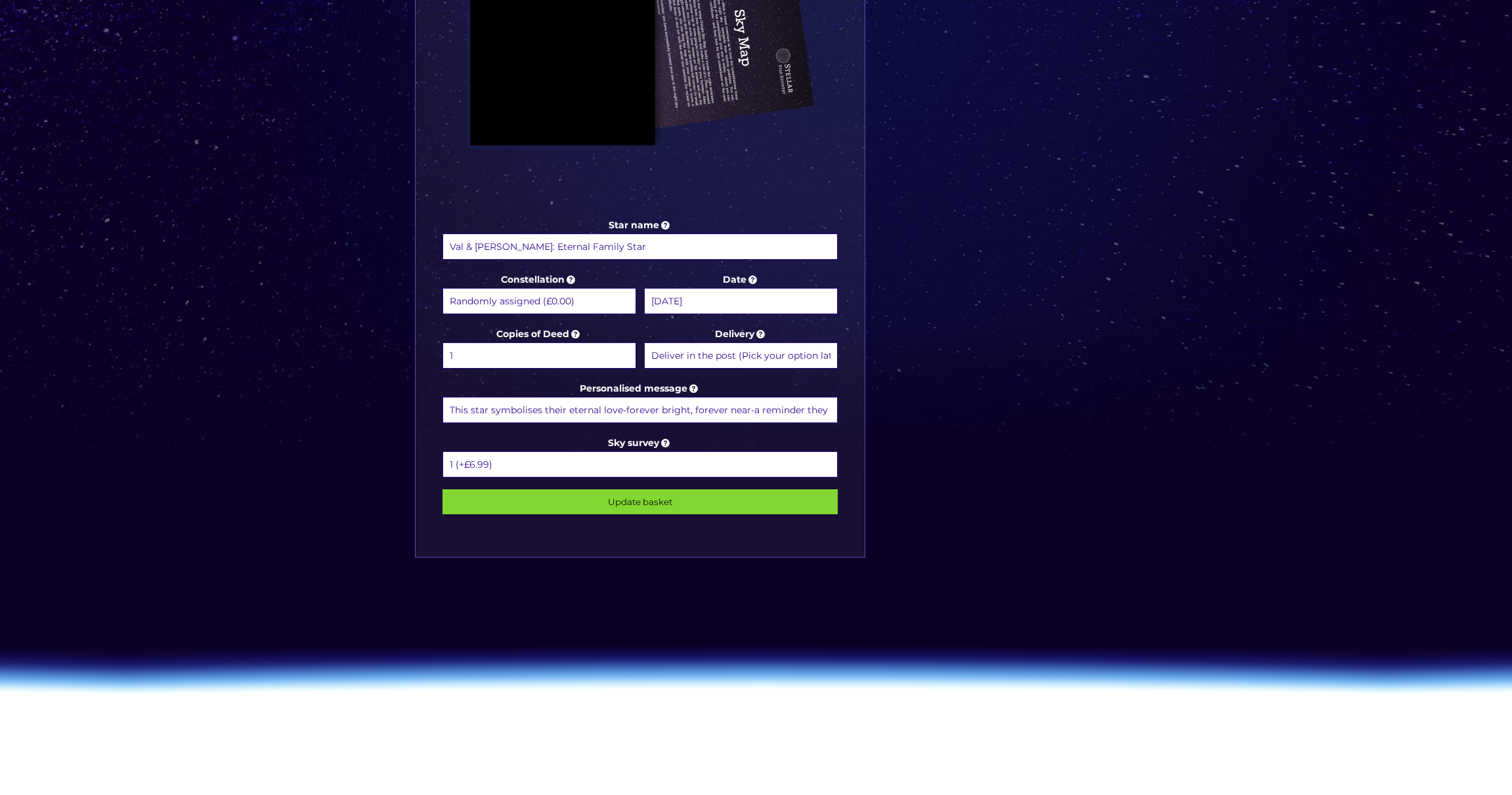
click at [764, 408] on input "This star symbolises their eternal love-forever bright, forever near-a reminder…" at bounding box center [640, 409] width 396 height 26
type input "This star symbolises their eternal love-forever bright, forever near-a reminder…"
drag, startPoint x: 449, startPoint y: 405, endPoint x: 880, endPoint y: 402, distance: 431.0
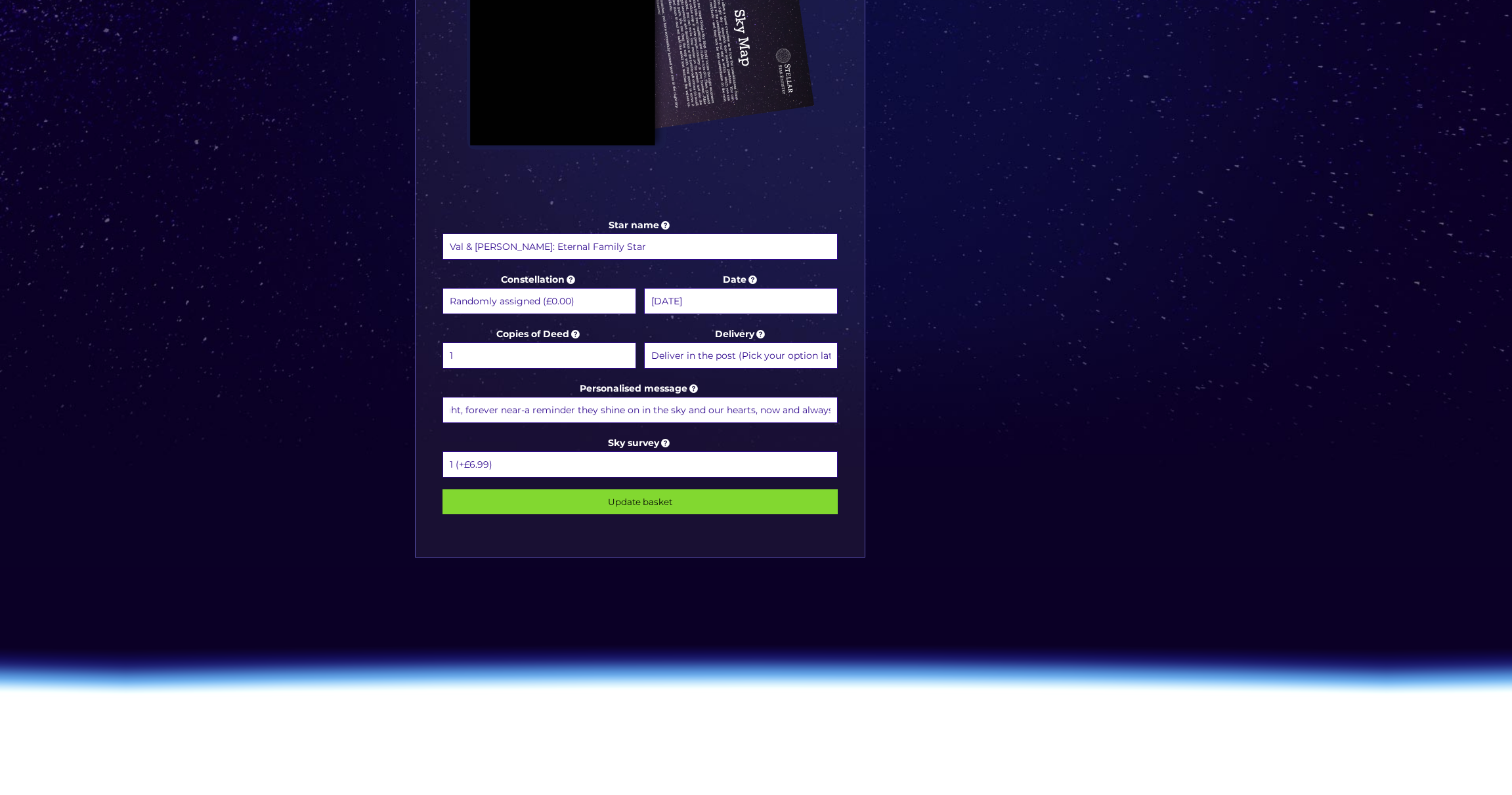
click at [880, 402] on div "Star name Val & Brian: Eternal Family Star Star name two (Optional) Constellati…" at bounding box center [756, 164] width 696 height 839
click at [237, 94] on div "Choose a package Standard Star | Extra Bright Star | Binary Star Star name Val …" at bounding box center [756, 117] width 1512 height 1164
